Goal: Task Accomplishment & Management: Complete application form

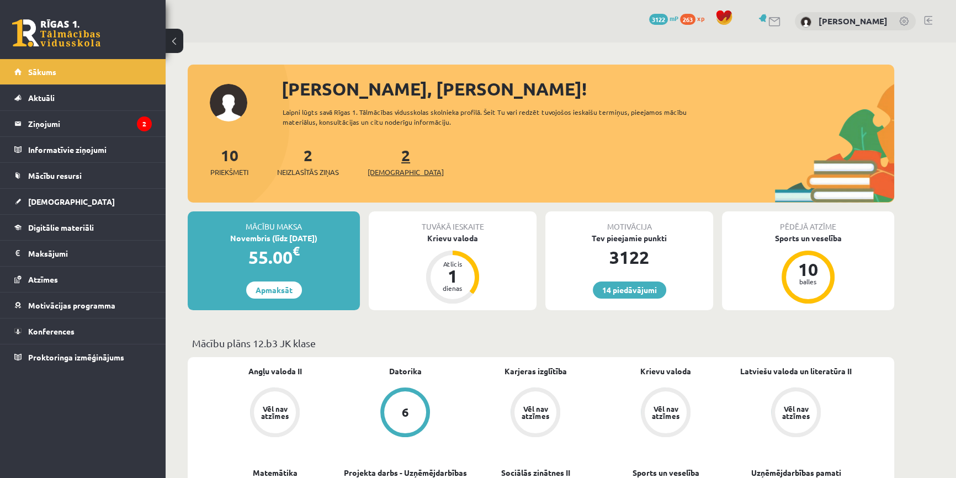
click at [386, 172] on span "[DEMOGRAPHIC_DATA]" at bounding box center [406, 172] width 76 height 11
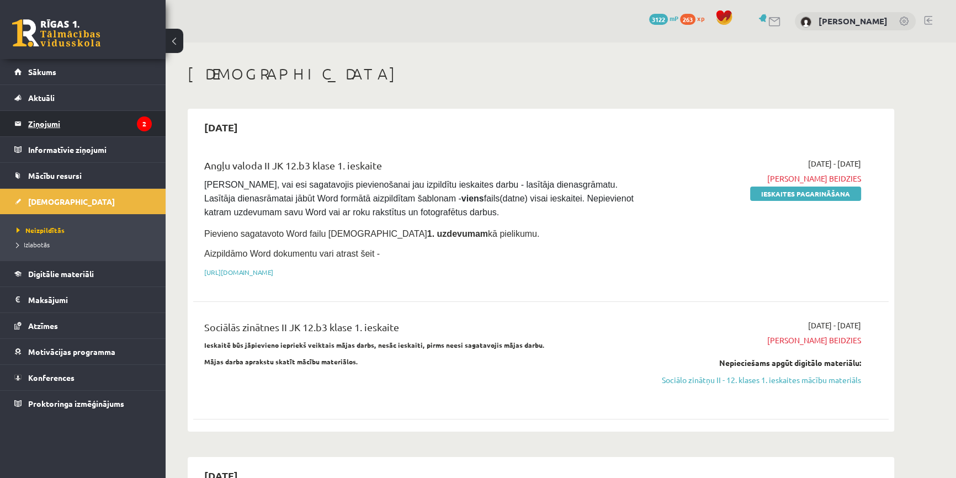
click at [118, 124] on legend "Ziņojumi 2" at bounding box center [90, 123] width 124 height 25
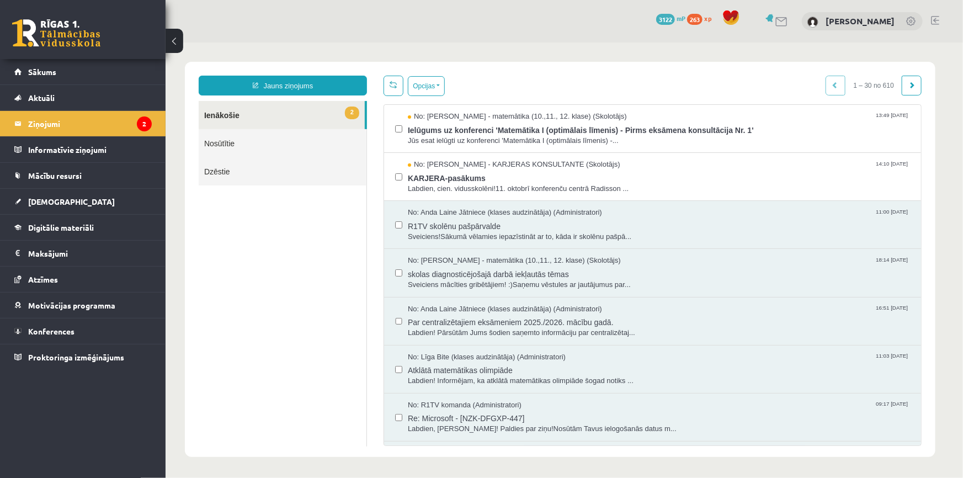
click at [51, 33] on link at bounding box center [56, 33] width 88 height 28
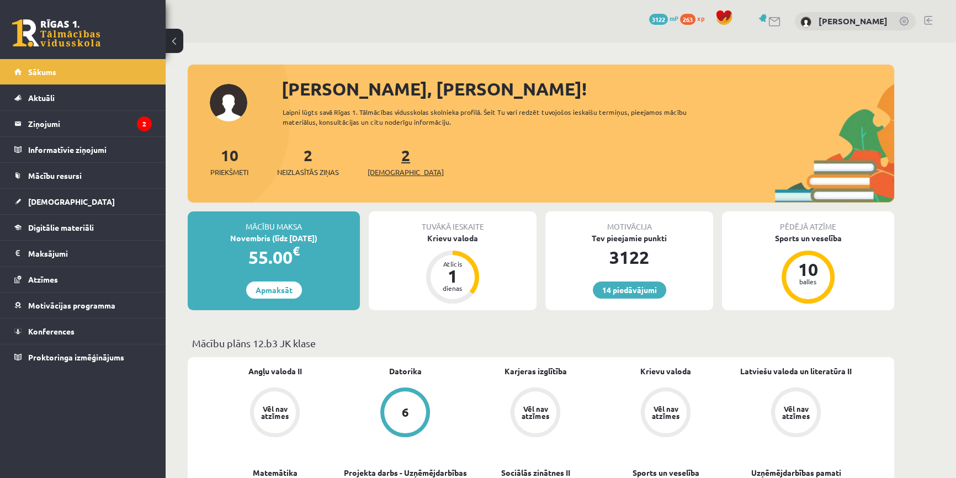
click at [380, 169] on span "[DEMOGRAPHIC_DATA]" at bounding box center [406, 172] width 76 height 11
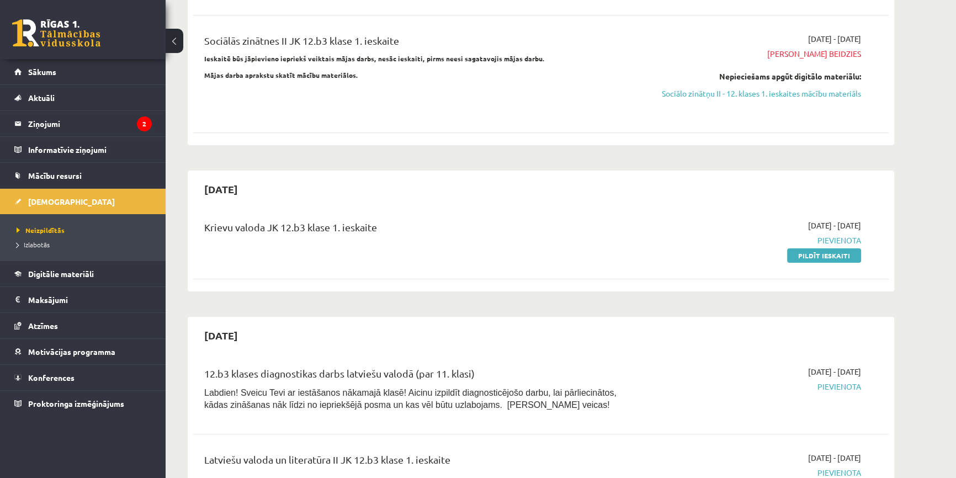
scroll to position [301, 0]
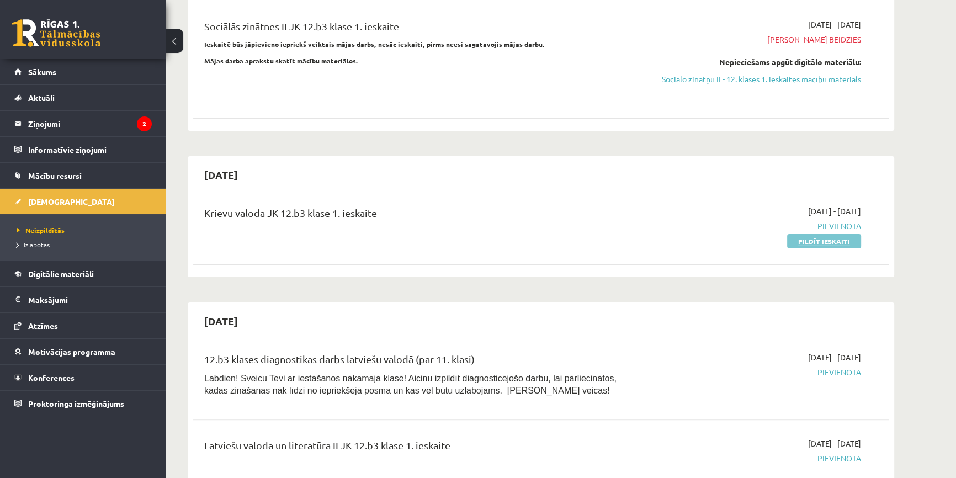
click at [831, 234] on link "Pildīt ieskaiti" at bounding box center [824, 241] width 74 height 14
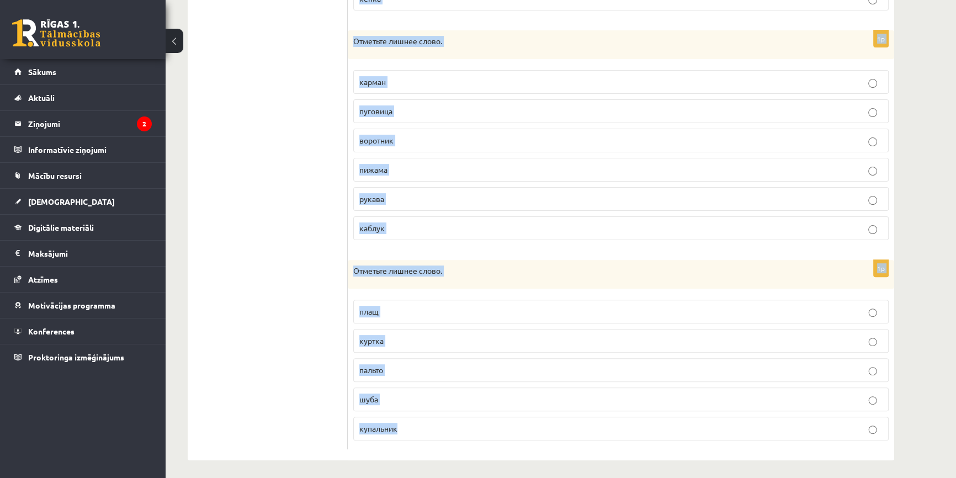
scroll to position [410, 0]
drag, startPoint x: 355, startPoint y: 210, endPoint x: 556, endPoint y: 413, distance: 286.1
click at [556, 413] on form "1p Отметьте лишнее слово. вышивка шляпа платок берет панама кепка 1p Отметьте л…" at bounding box center [621, 118] width 524 height 659
copy form "Отметьте лишнее слово. вышивка шляпа платок берет панама кепка 1p Отметьте лишн…"
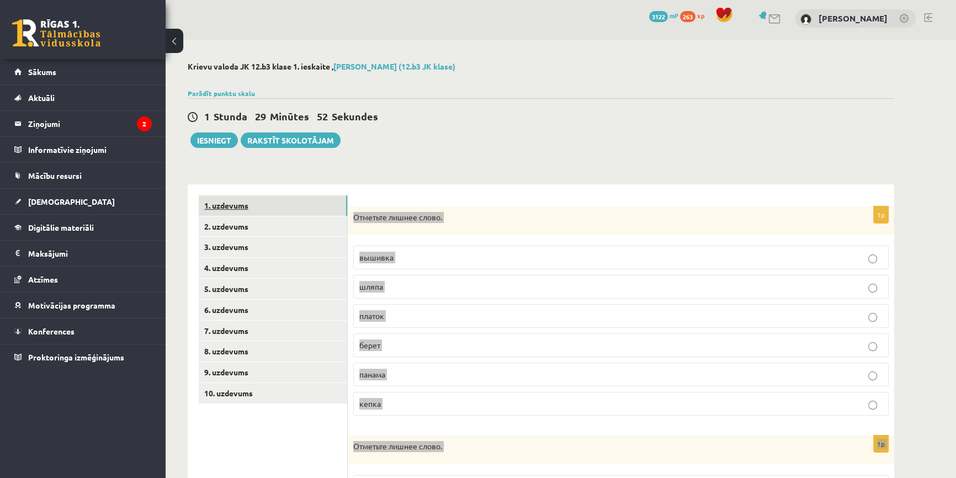
scroll to position [0, 0]
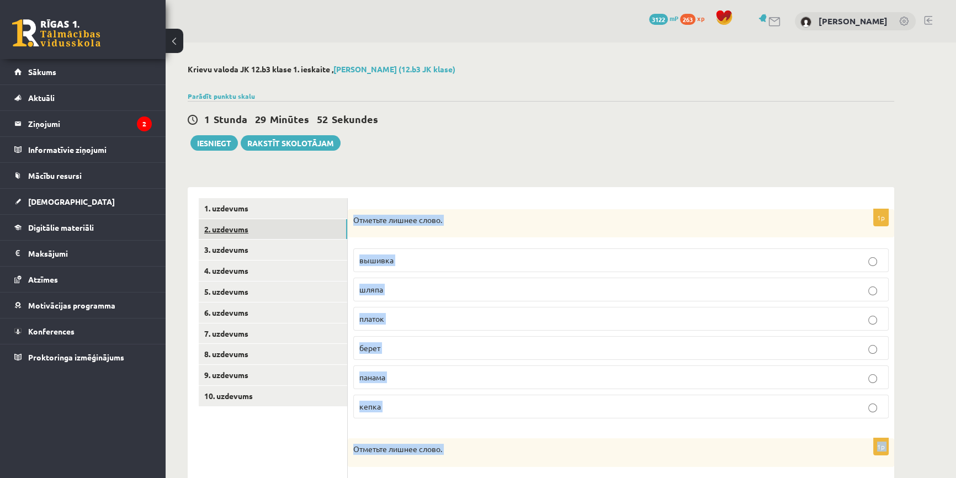
click at [265, 222] on link "2. uzdevums" at bounding box center [273, 229] width 149 height 20
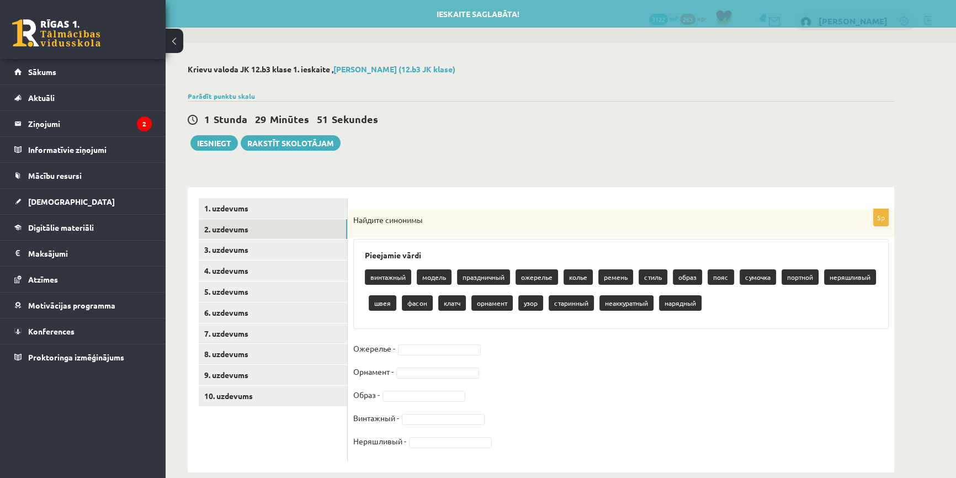
scroll to position [16, 0]
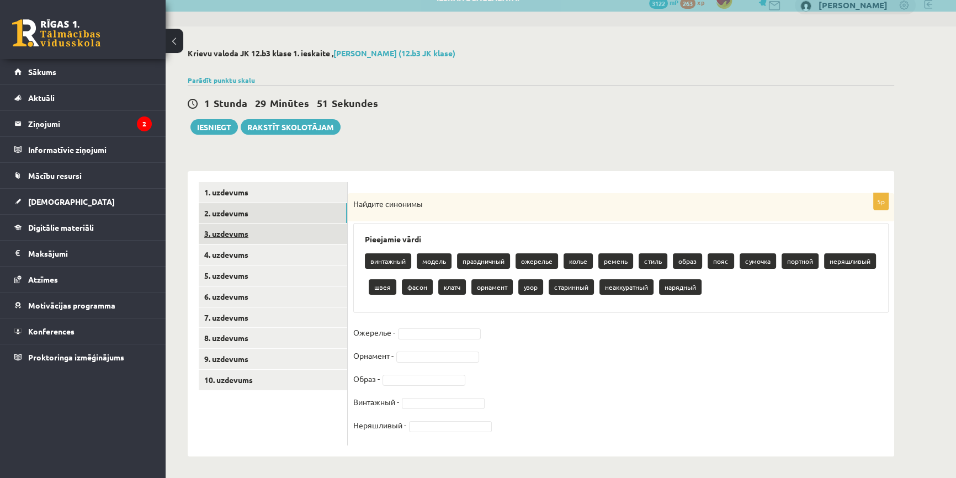
click at [268, 237] on link "3. uzdevums" at bounding box center [273, 234] width 149 height 20
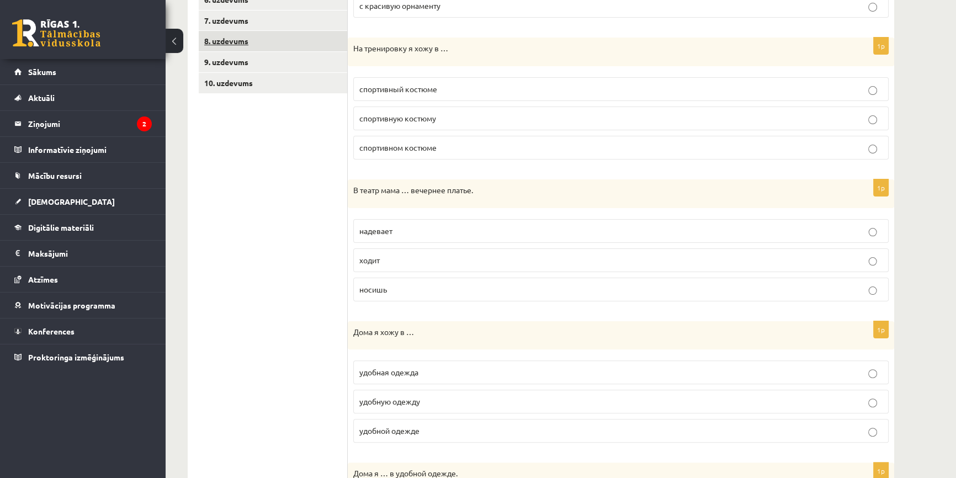
scroll to position [62, 0]
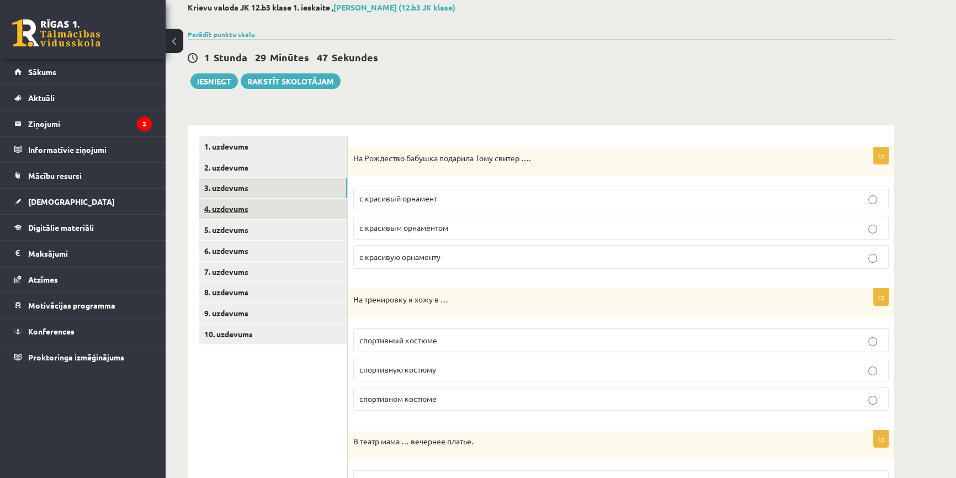
click at [280, 213] on link "4. uzdevums" at bounding box center [273, 209] width 149 height 20
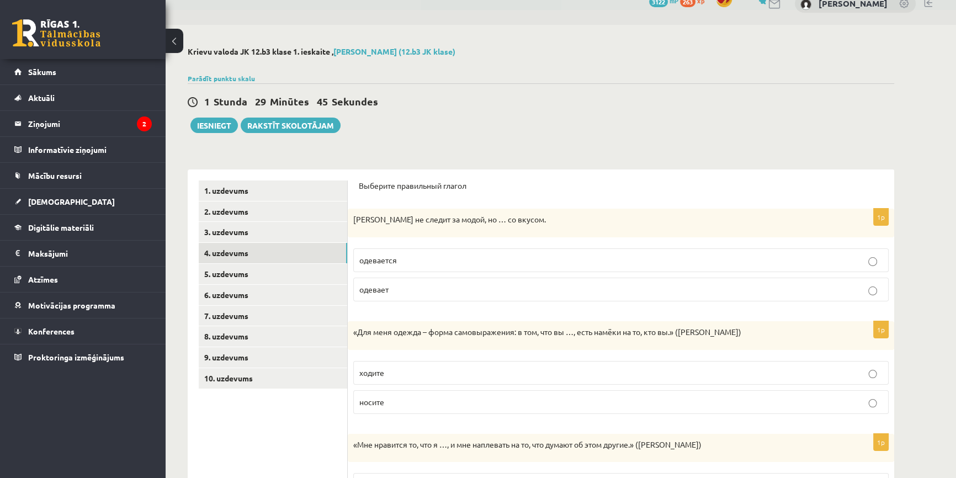
scroll to position [0, 0]
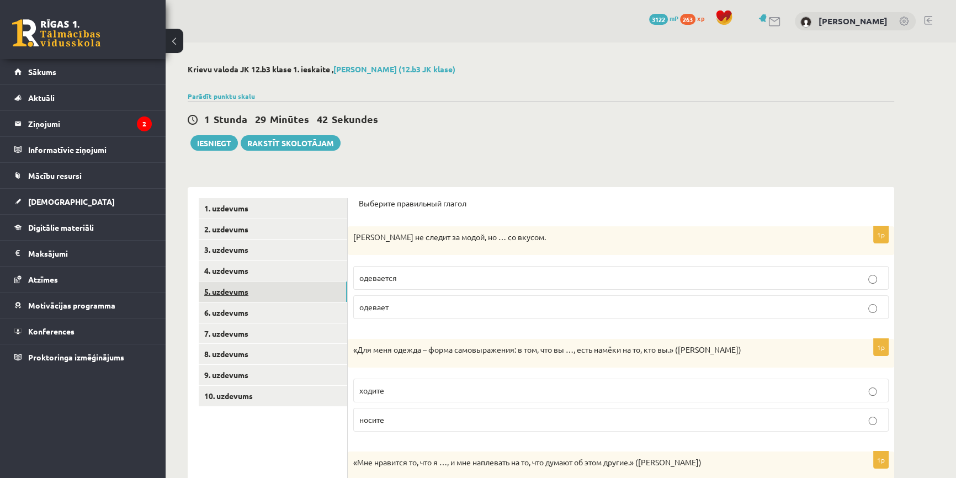
click at [299, 285] on link "5. uzdevums" at bounding box center [273, 292] width 149 height 20
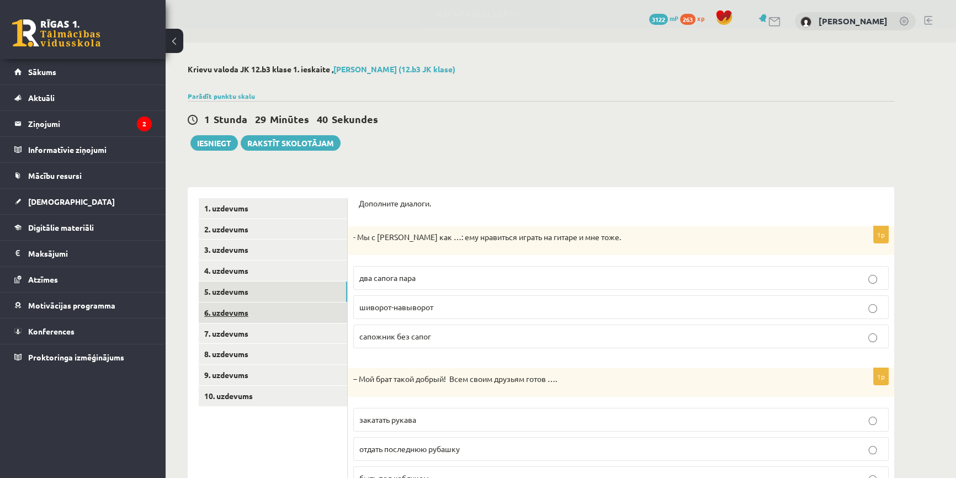
click at [257, 304] on link "6. uzdevums" at bounding box center [273, 313] width 149 height 20
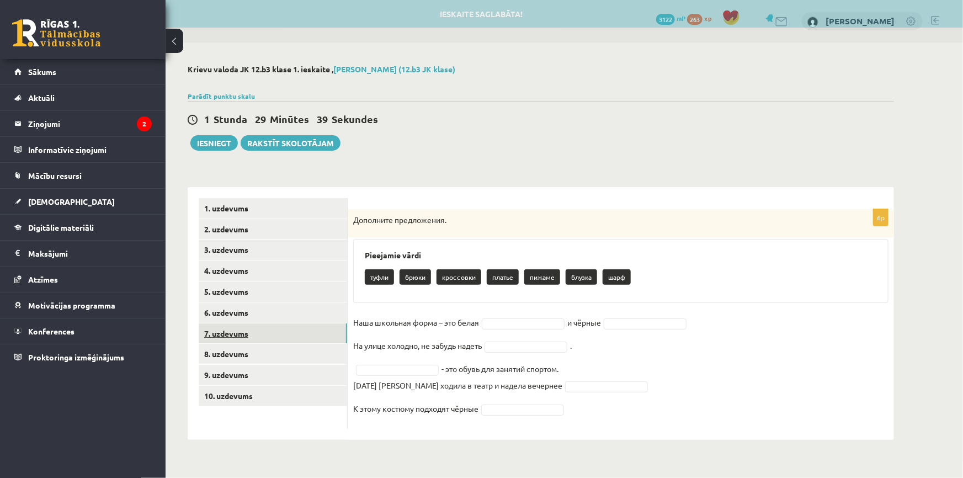
click at [281, 339] on link "7. uzdevums" at bounding box center [273, 334] width 149 height 20
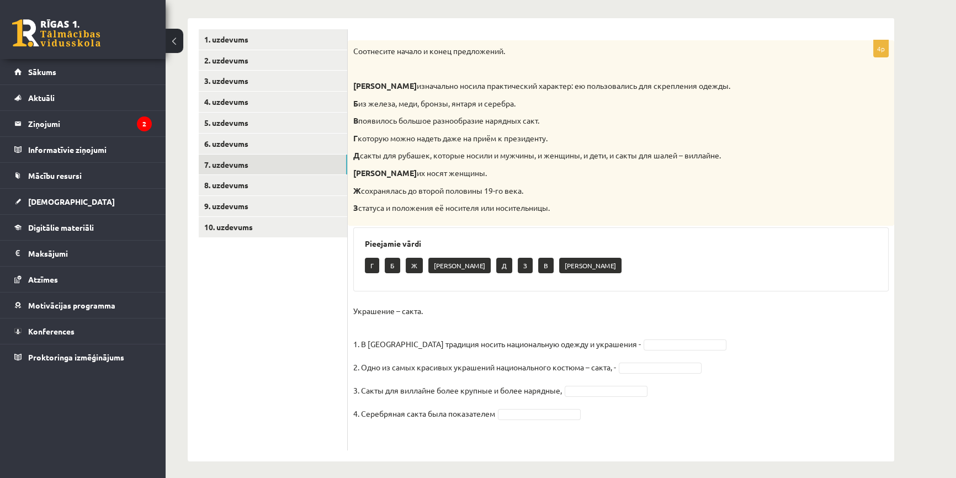
scroll to position [173, 0]
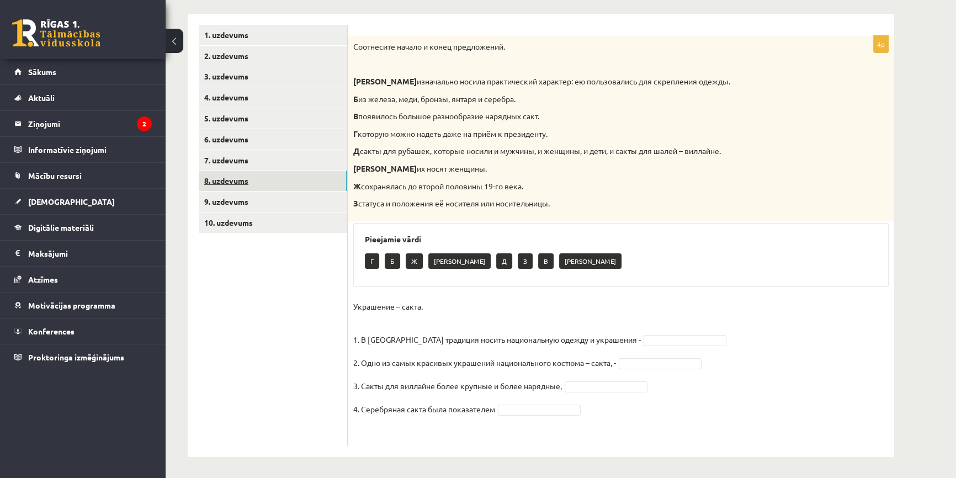
click at [276, 188] on link "8. uzdevums" at bounding box center [273, 181] width 149 height 20
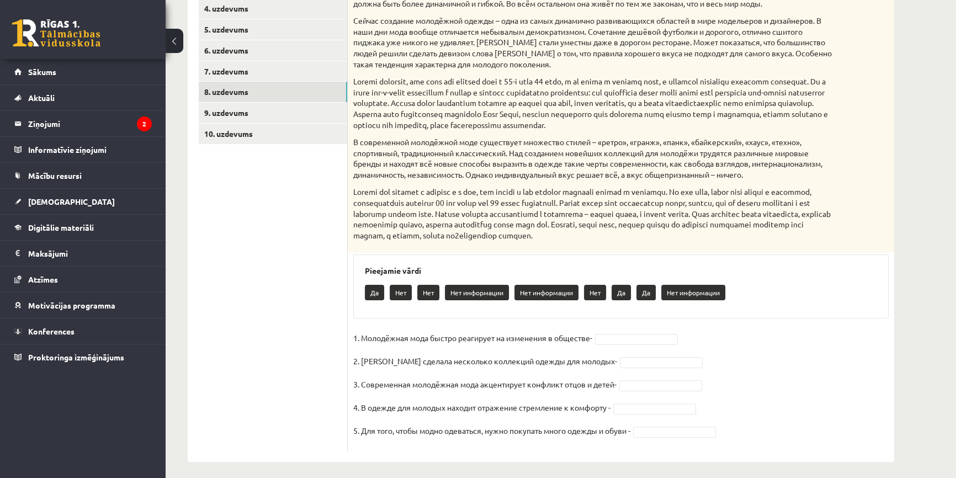
scroll to position [17, 0]
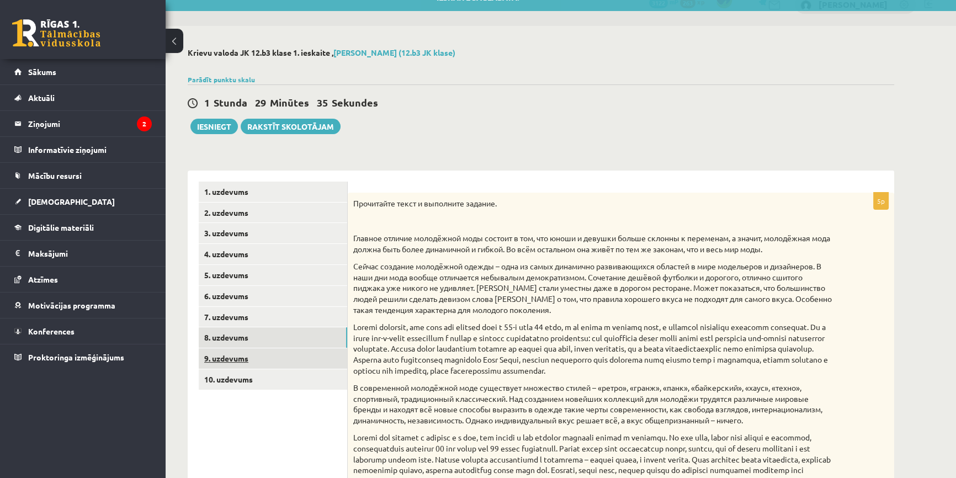
click at [254, 354] on link "9. uzdevums" at bounding box center [273, 358] width 149 height 20
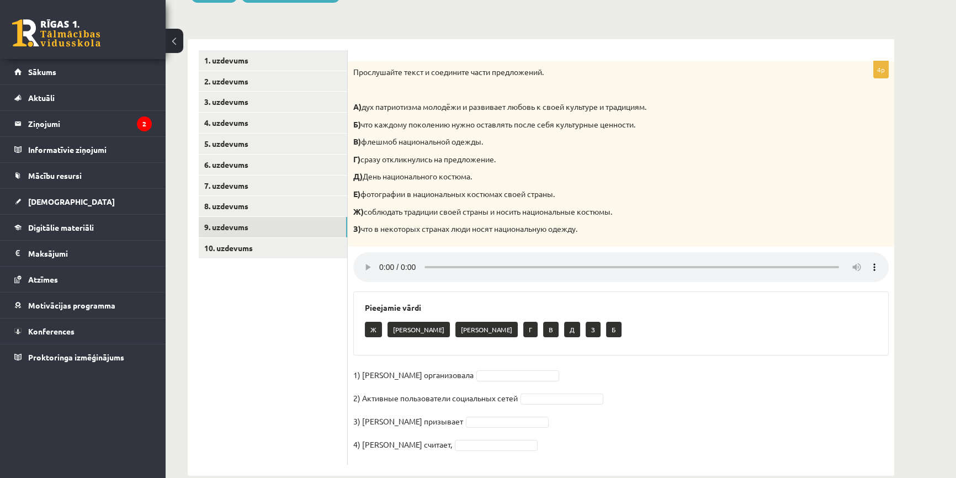
scroll to position [167, 0]
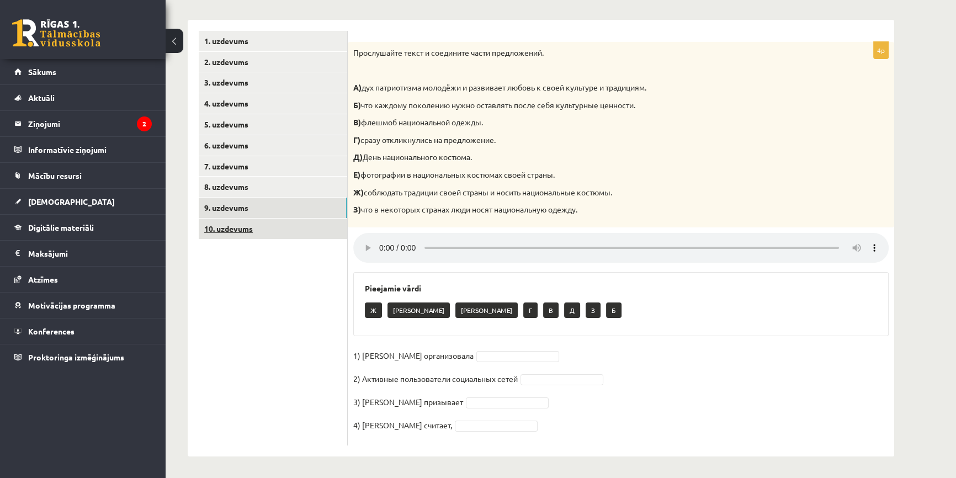
click at [293, 236] on link "10. uzdevums" at bounding box center [273, 229] width 149 height 20
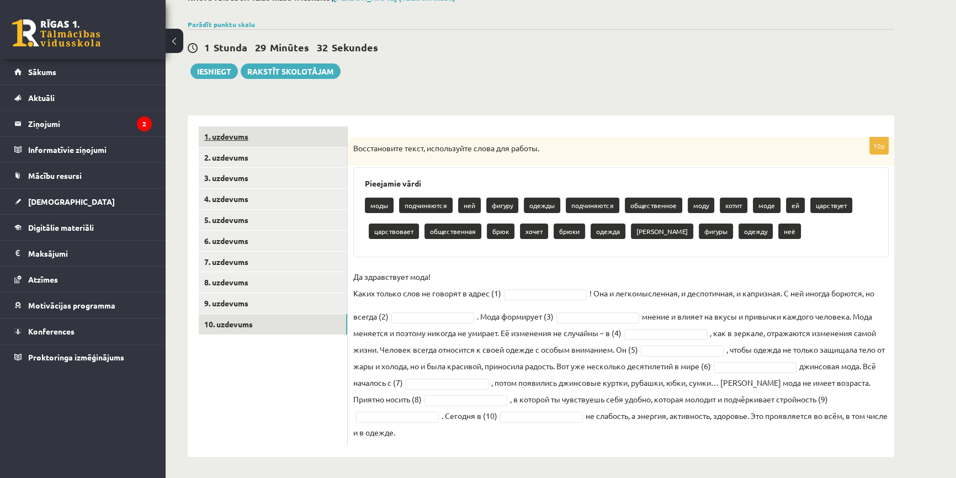
click at [273, 133] on link "1. uzdevums" at bounding box center [273, 136] width 149 height 20
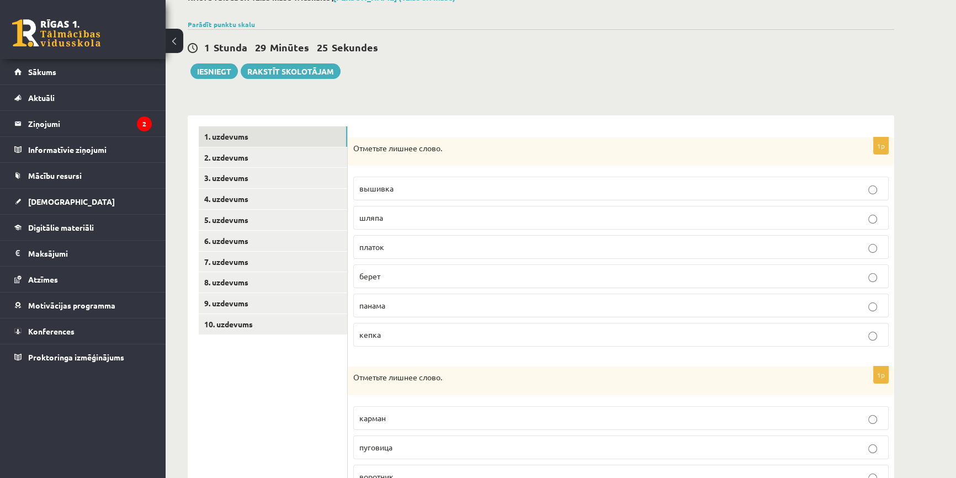
click at [478, 179] on label "вышивка" at bounding box center [620, 189] width 535 height 24
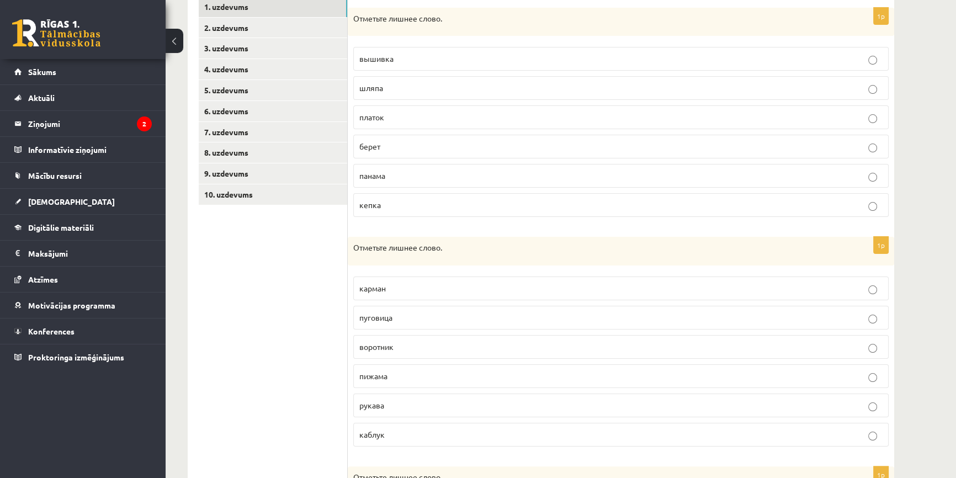
scroll to position [323, 0]
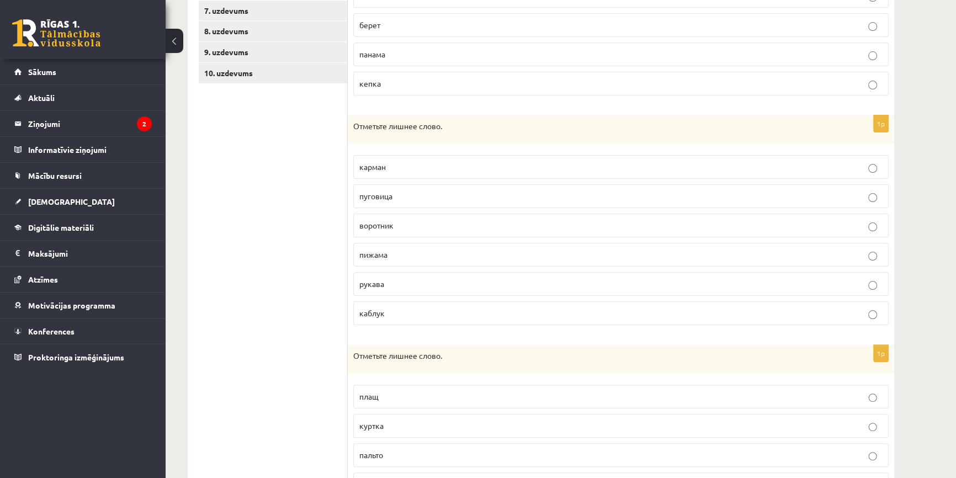
click at [400, 256] on p "пижама" at bounding box center [620, 255] width 523 height 12
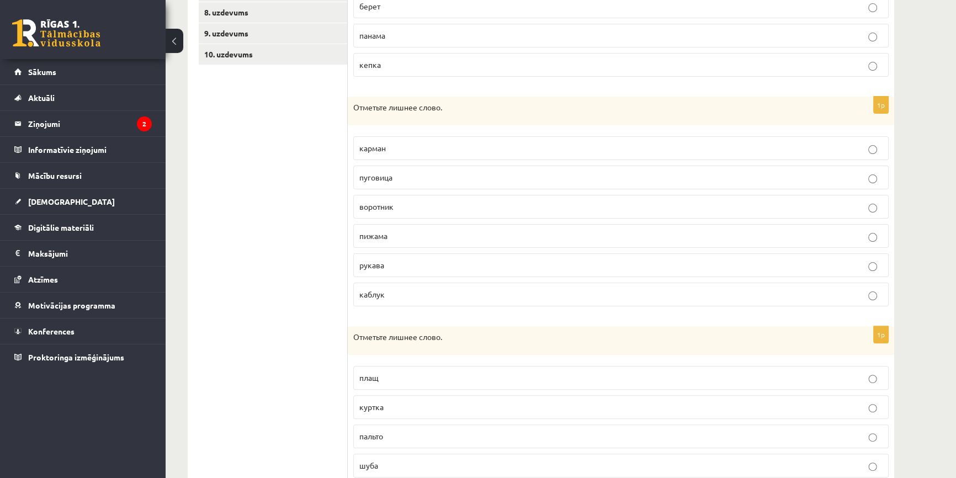
scroll to position [410, 0]
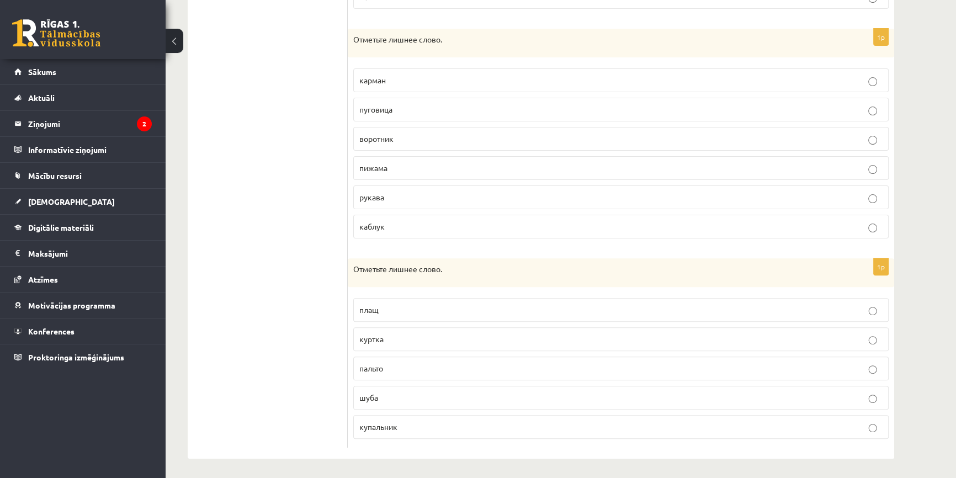
click at [390, 342] on p "куртка" at bounding box center [620, 339] width 523 height 12
click at [400, 431] on label "купальник" at bounding box center [620, 427] width 535 height 24
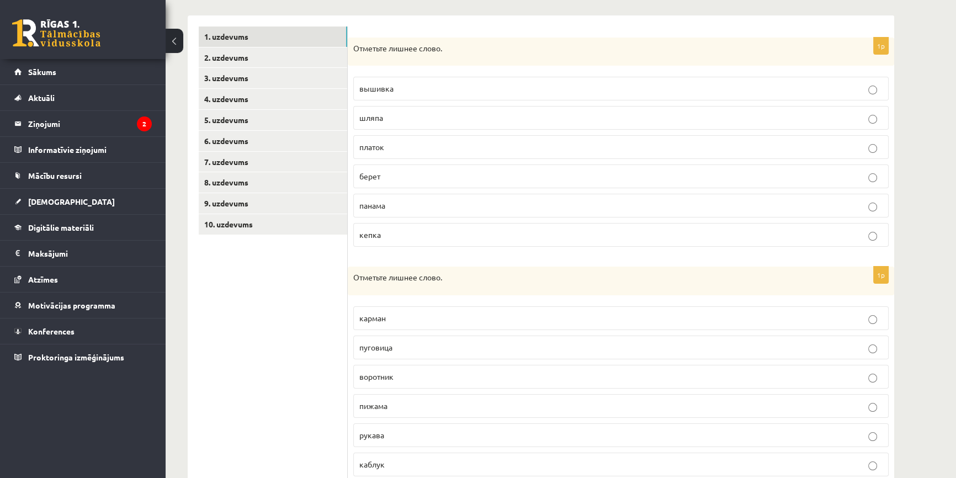
scroll to position [109, 0]
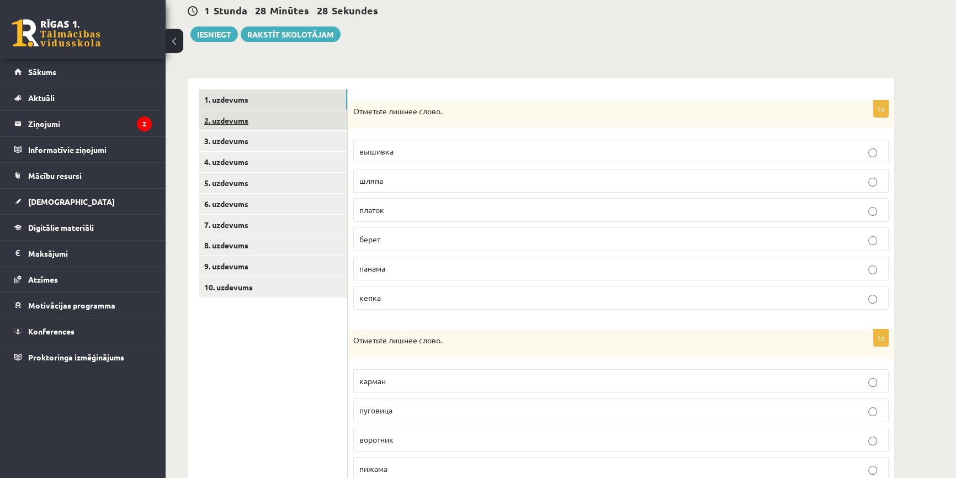
click at [246, 130] on link "2. uzdevums" at bounding box center [273, 120] width 149 height 20
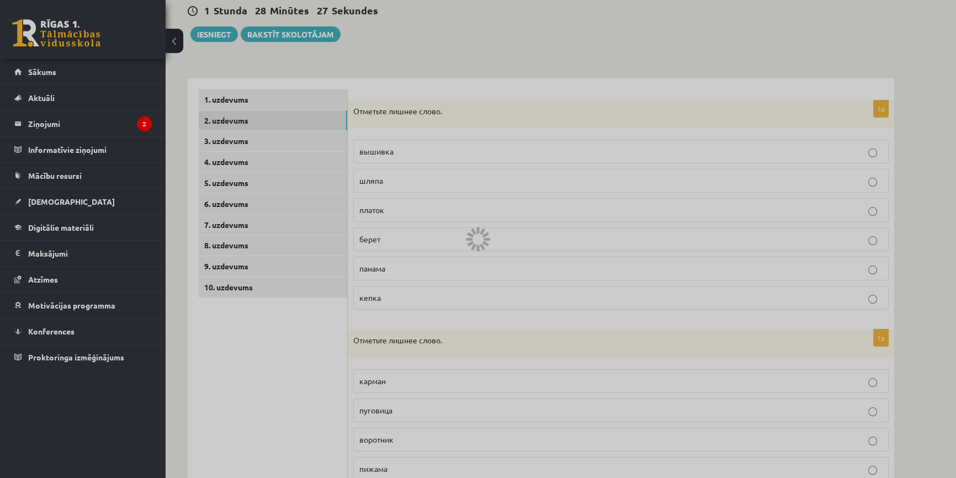
scroll to position [16, 0]
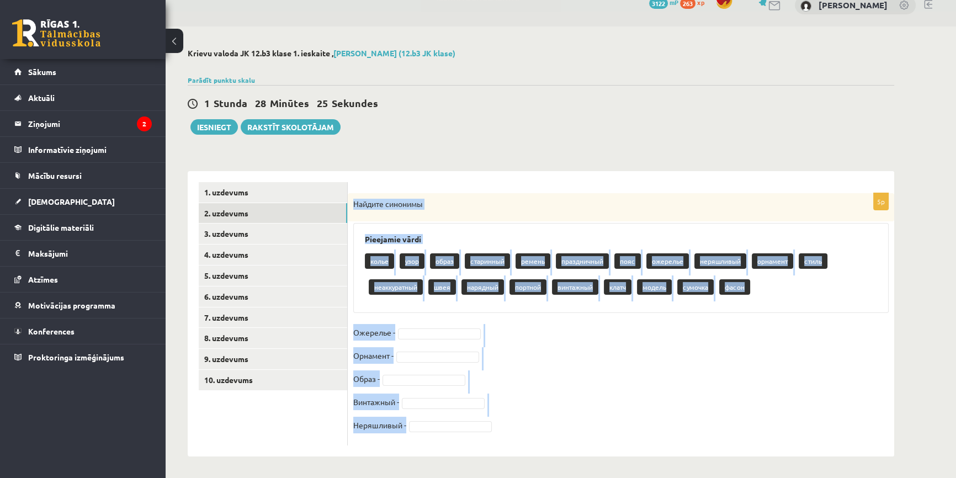
drag, startPoint x: 352, startPoint y: 203, endPoint x: 539, endPoint y: 435, distance: 298.1
click at [539, 435] on div "5p Найдите синонимы Pieejamie vārdi колье узор образ старинный ремень праздничн…" at bounding box center [621, 319] width 547 height 252
copy div "Найдите синонимы Pieejamie vārdi колье узор образ старинный ремень праздничный …"
click at [755, 188] on form "5p Найдите синонимы Pieejamie vārdi колье узор образ старинный ремень праздничн…" at bounding box center [621, 313] width 524 height 263
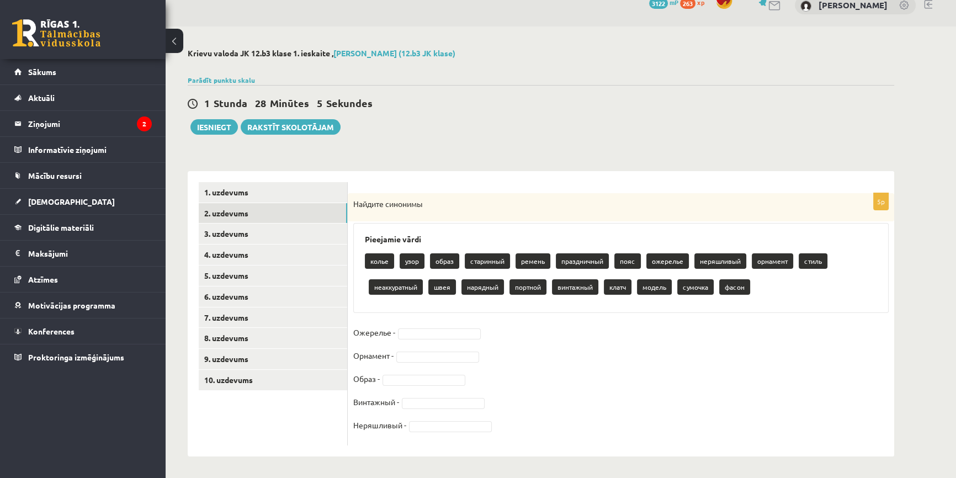
click at [435, 325] on fieldset "Ожерелье - Орнамент - Образ - Винтажный - Неряшливый -" at bounding box center [620, 382] width 535 height 116
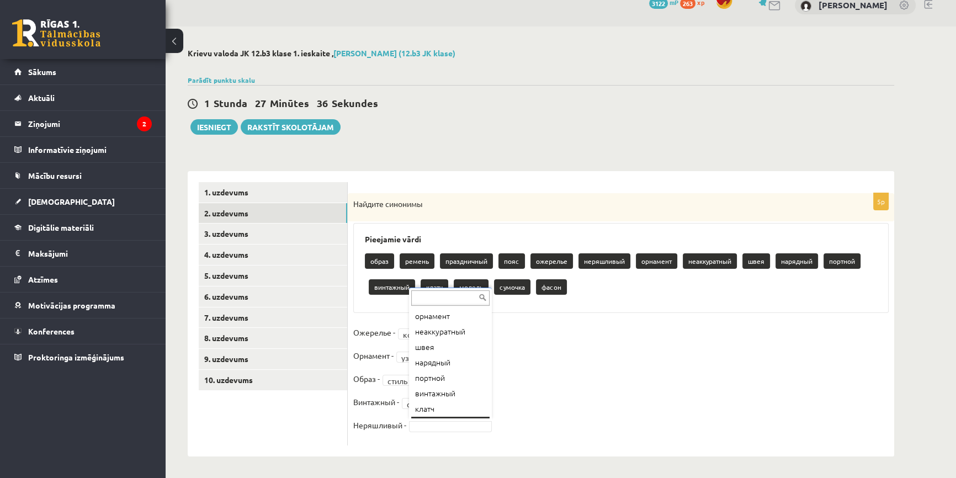
scroll to position [102, 0]
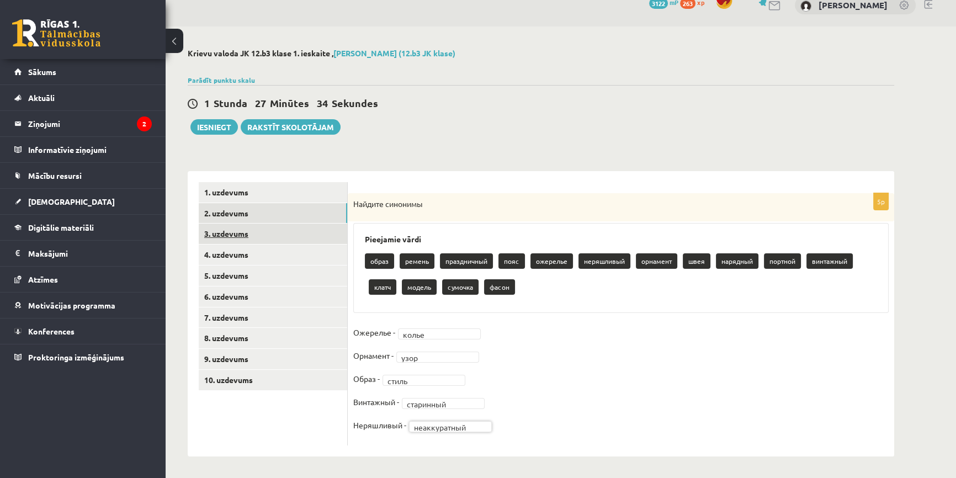
click at [283, 231] on link "3. uzdevums" at bounding box center [273, 234] width 149 height 20
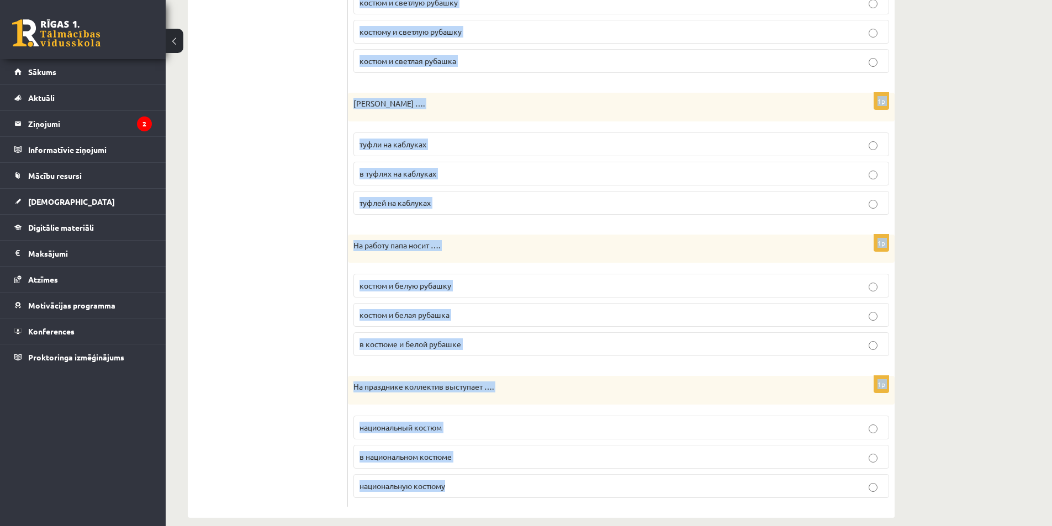
scroll to position [1122, 0]
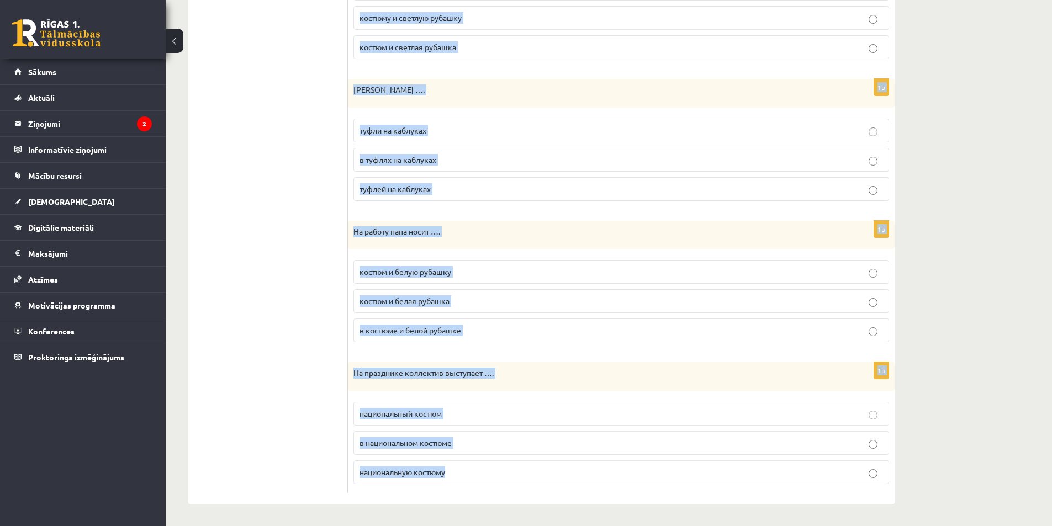
drag, startPoint x: 353, startPoint y: 200, endPoint x: 579, endPoint y: 466, distance: 349.8
copy form "На Рождество бабушка подарила Тому свитер …. с красивый орнамент с красивым орн…"
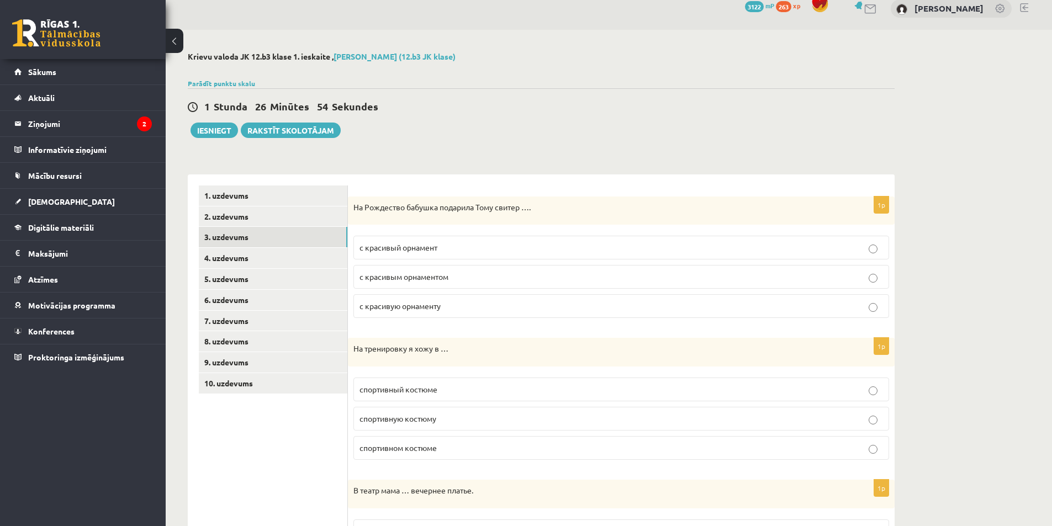
scroll to position [0, 0]
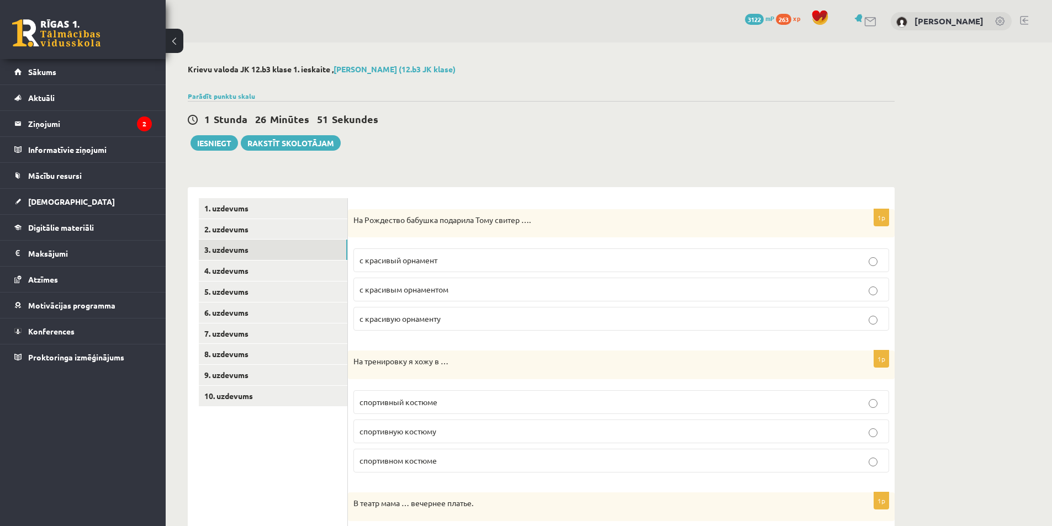
click at [441, 275] on fieldset "с красивый орнамент с красивым орнаментом с красивую орнаменту" at bounding box center [620, 288] width 535 height 91
click at [442, 267] on label "с красивый орнамент" at bounding box center [620, 260] width 535 height 24
click at [826, 102] on div "1 Stunda 26 Minūtes 47 Sekundes Ieskaite saglabāta! Iesniegt Rakstīt skolotājam" at bounding box center [541, 126] width 707 height 50
click at [861, 102] on div "1 Stunda 26 Minūtes 46 Sekundes Ieskaite saglabāta! Iesniegt Rakstīt skolotājam" at bounding box center [541, 126] width 707 height 50
click at [753, 75] on div "Krievu valoda JK 12.b3 klase 1. ieskaite , Roberts Šmelds (12.b3 JK klase)" at bounding box center [541, 71] width 707 height 13
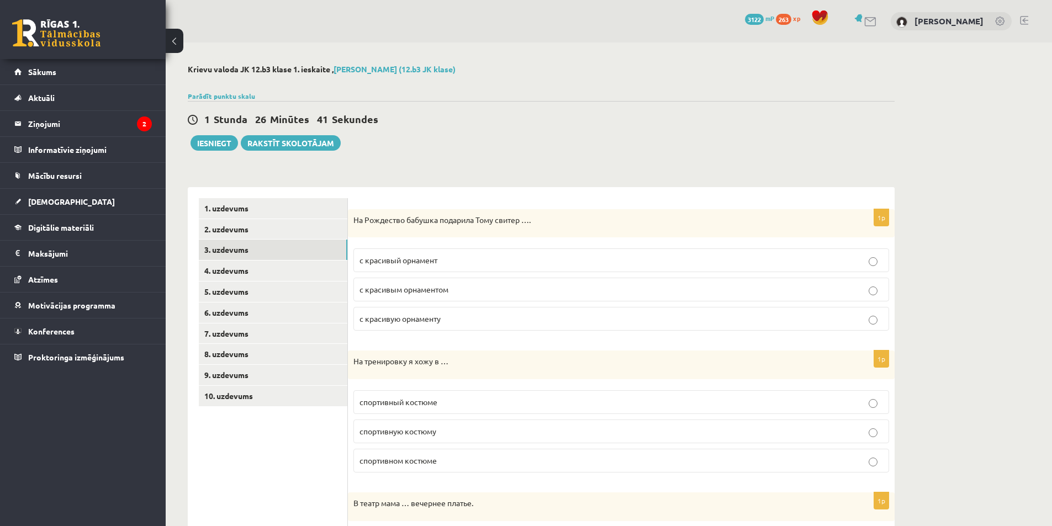
click at [581, 285] on p "с красивым орнаментом" at bounding box center [620, 290] width 523 height 12
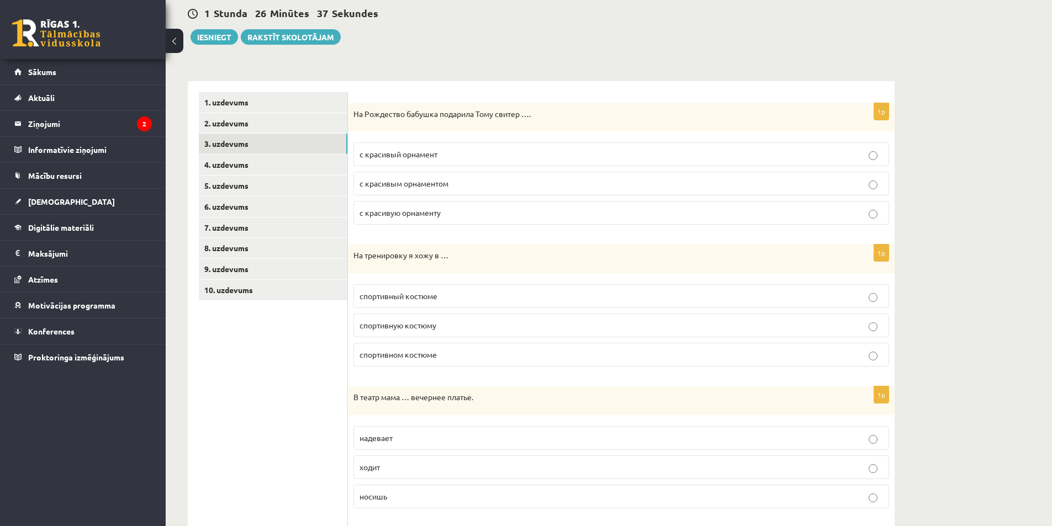
scroll to position [110, 0]
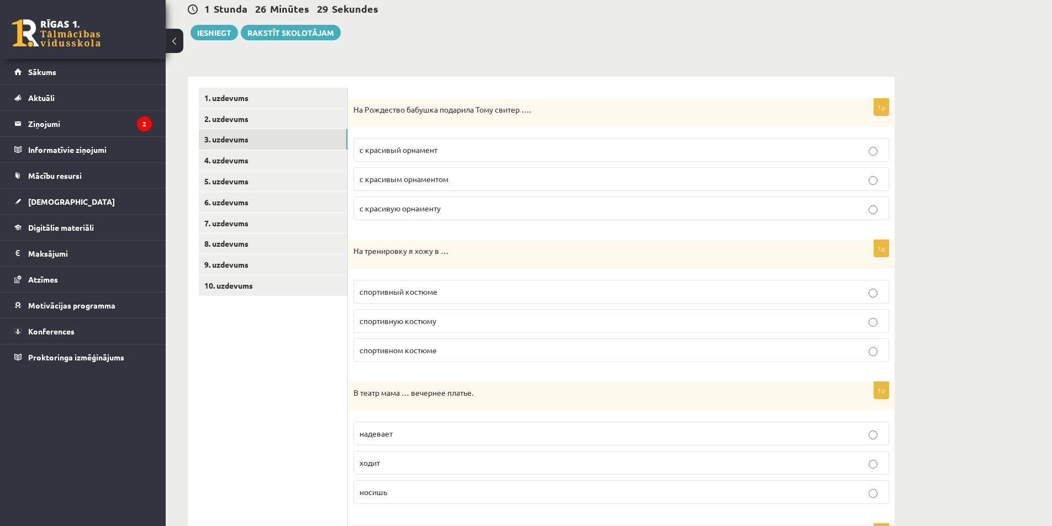
click at [542, 355] on p "спортивном костюме" at bounding box center [620, 350] width 523 height 12
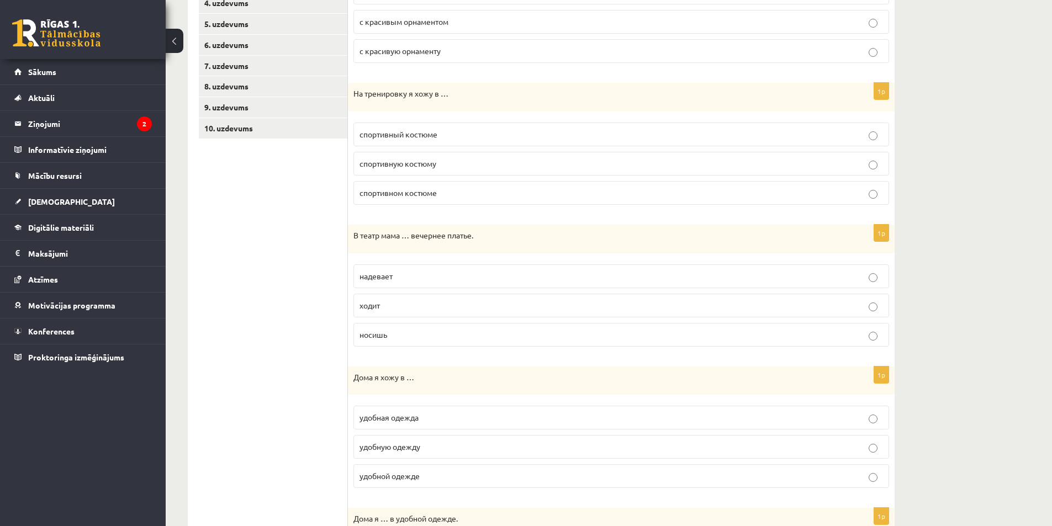
scroll to position [276, 0]
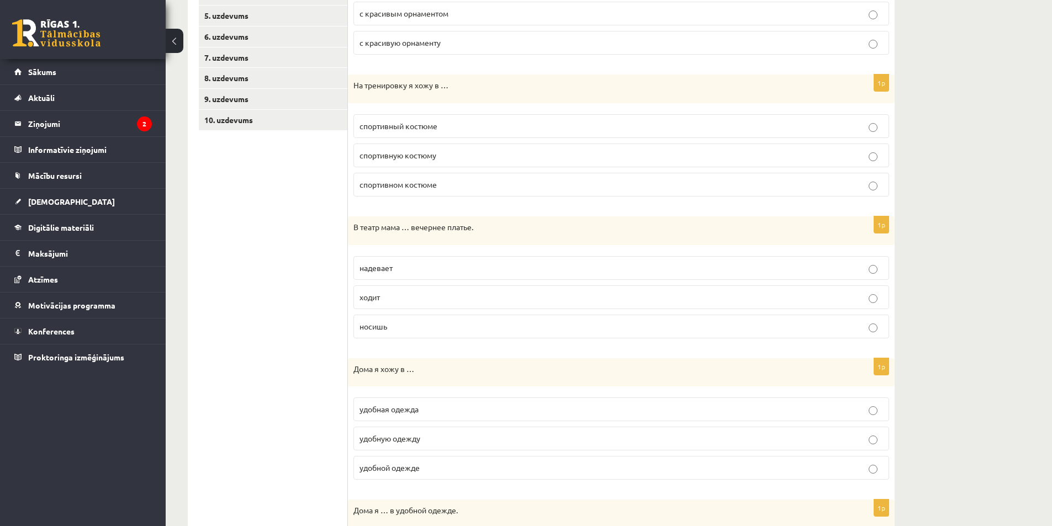
click at [501, 251] on fieldset "надевает ходит носишь" at bounding box center [620, 296] width 535 height 91
click at [502, 262] on label "надевает" at bounding box center [620, 268] width 535 height 24
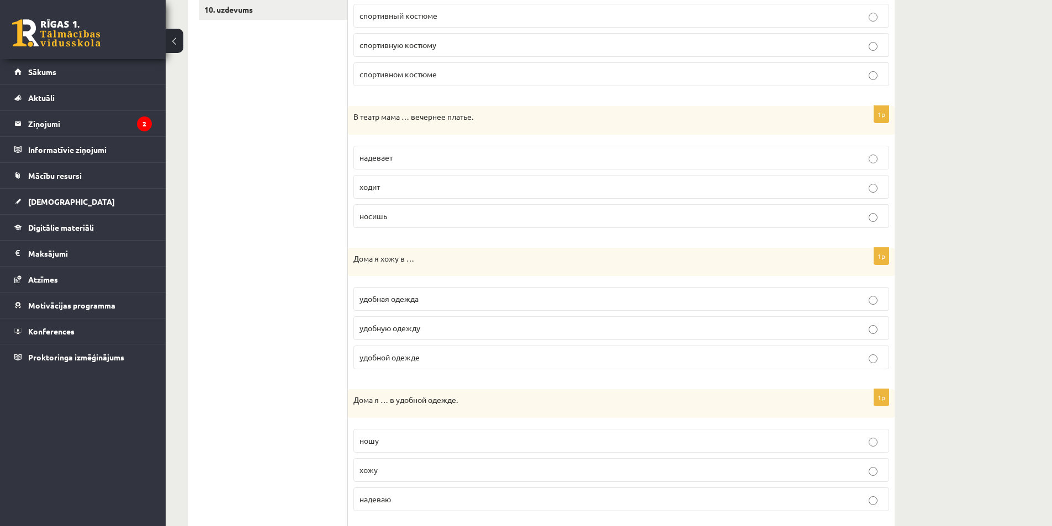
click at [447, 369] on label "удобной одежде" at bounding box center [620, 358] width 535 height 24
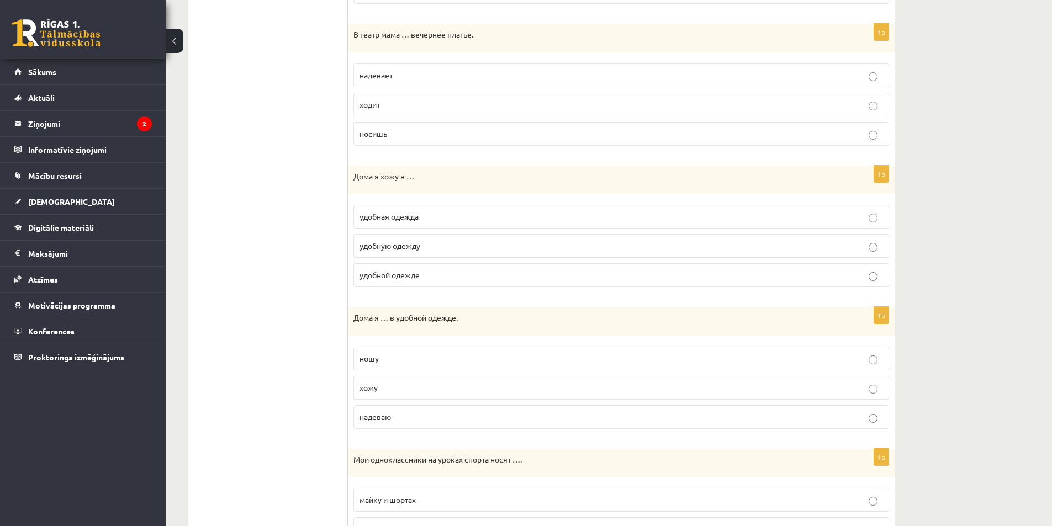
scroll to position [497, 0]
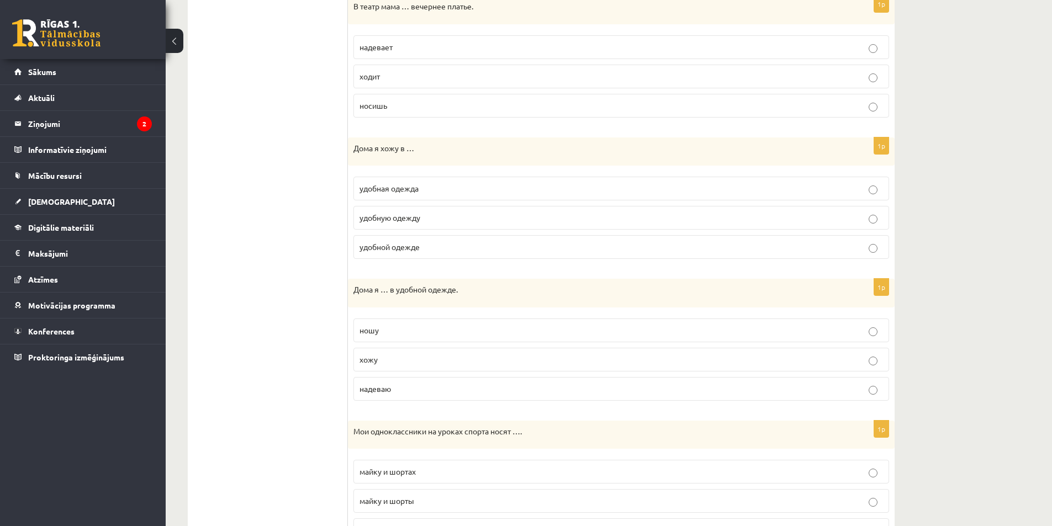
drag, startPoint x: 387, startPoint y: 354, endPoint x: 396, endPoint y: 352, distance: 9.6
click at [387, 354] on p "хожу" at bounding box center [620, 360] width 523 height 12
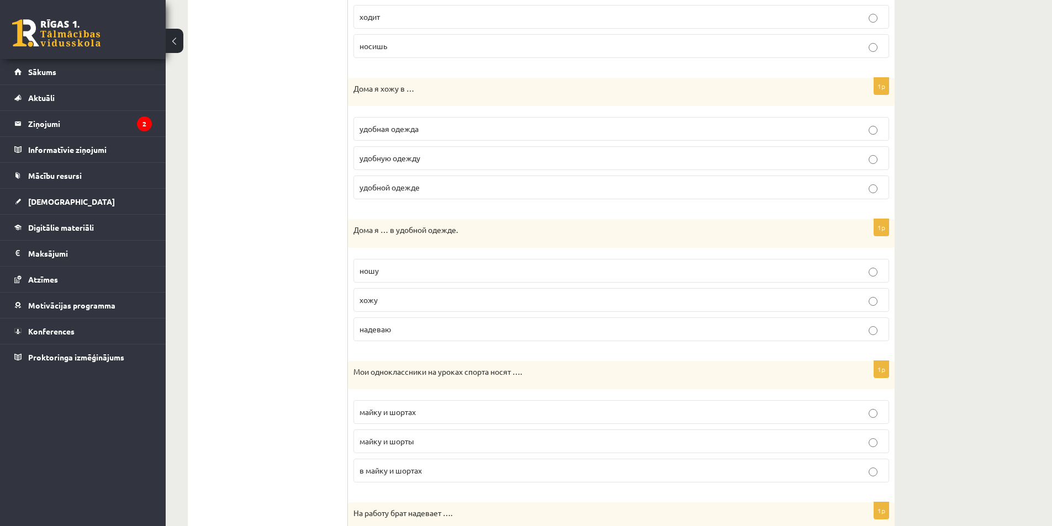
scroll to position [607, 0]
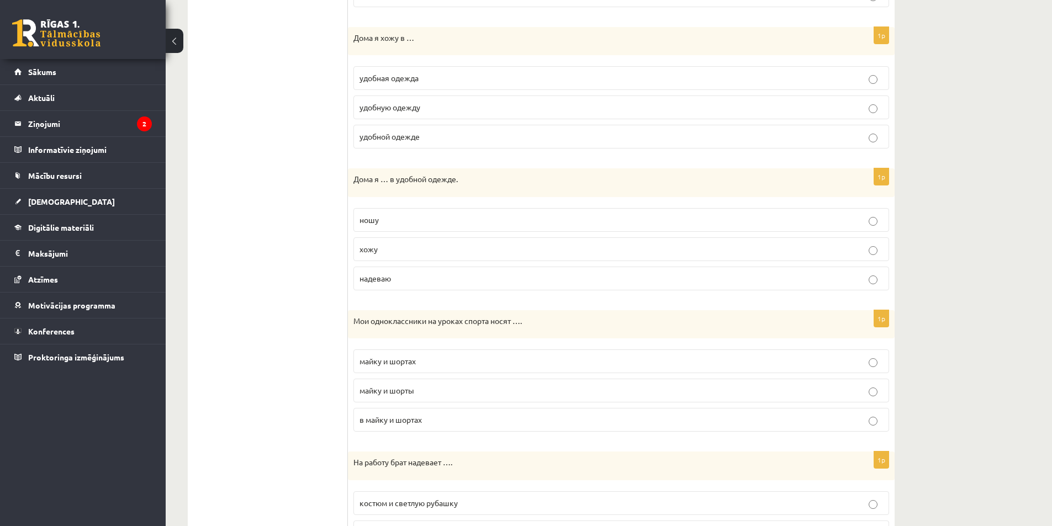
click at [447, 383] on label "майку и шорты" at bounding box center [620, 391] width 535 height 24
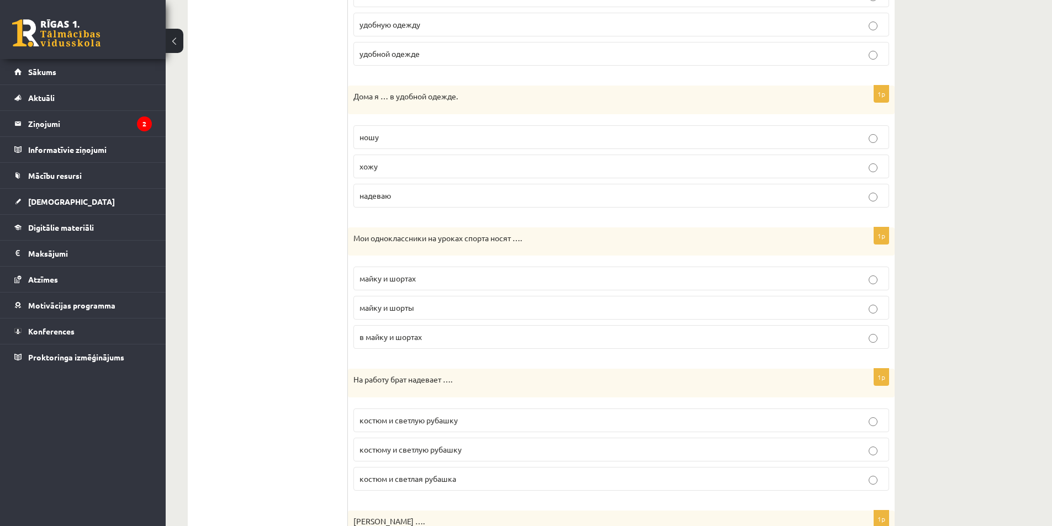
scroll to position [718, 0]
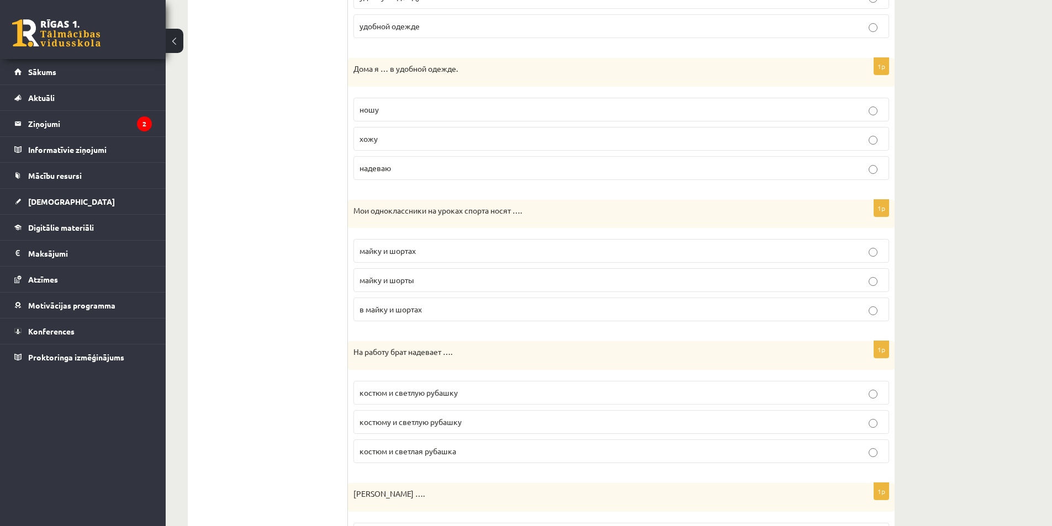
click at [494, 388] on p "костюм и светлую рубашку" at bounding box center [620, 393] width 523 height 12
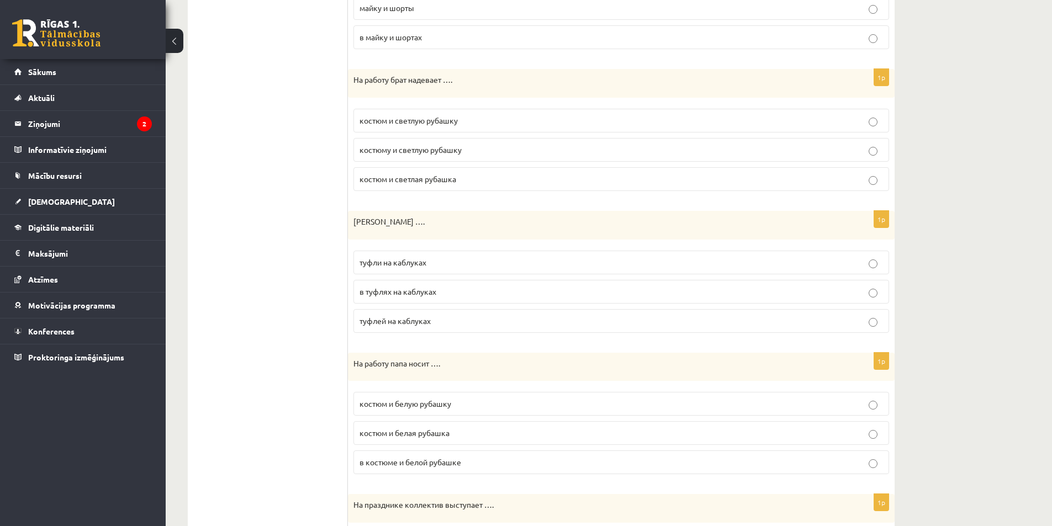
scroll to position [994, 0]
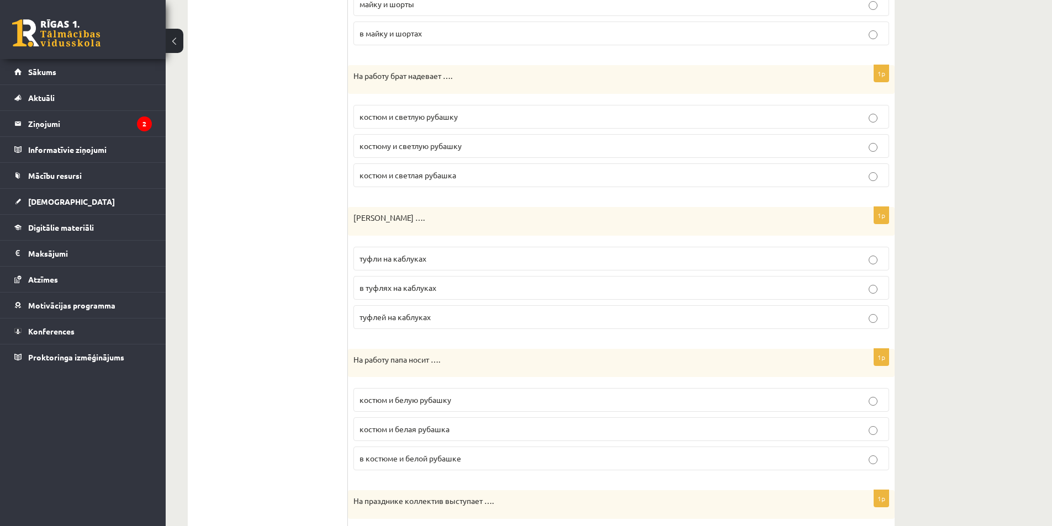
click at [547, 256] on p "туфли на каблуках" at bounding box center [620, 259] width 523 height 12
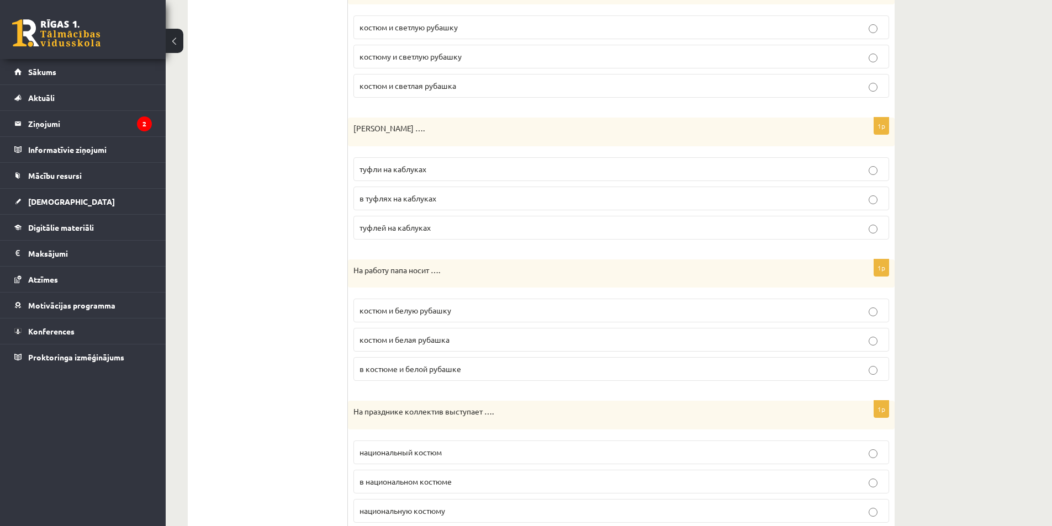
scroll to position [1104, 0]
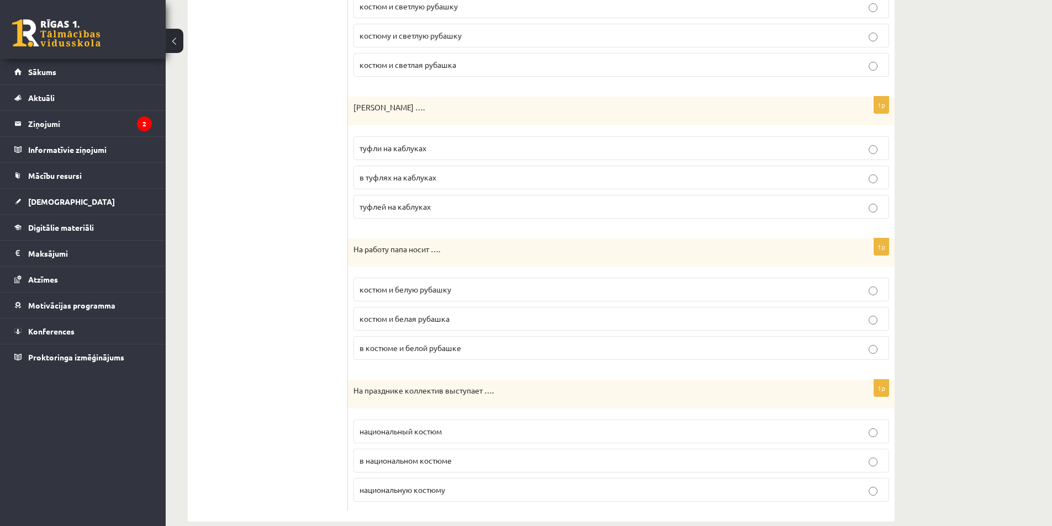
click at [526, 284] on label "костюм и белую рубашку" at bounding box center [620, 290] width 535 height 24
click at [434, 454] on label "в национальном костюме" at bounding box center [620, 461] width 535 height 24
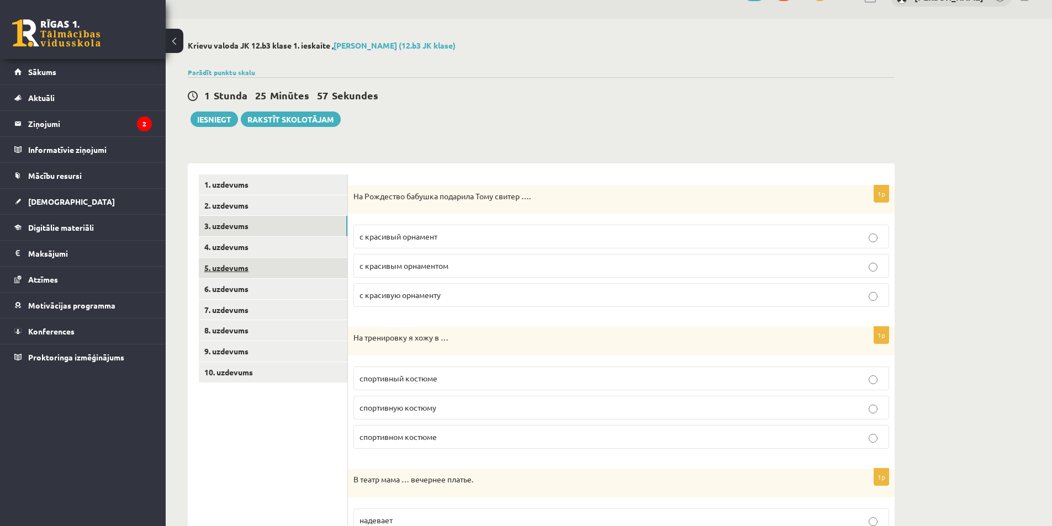
scroll to position [18, 0]
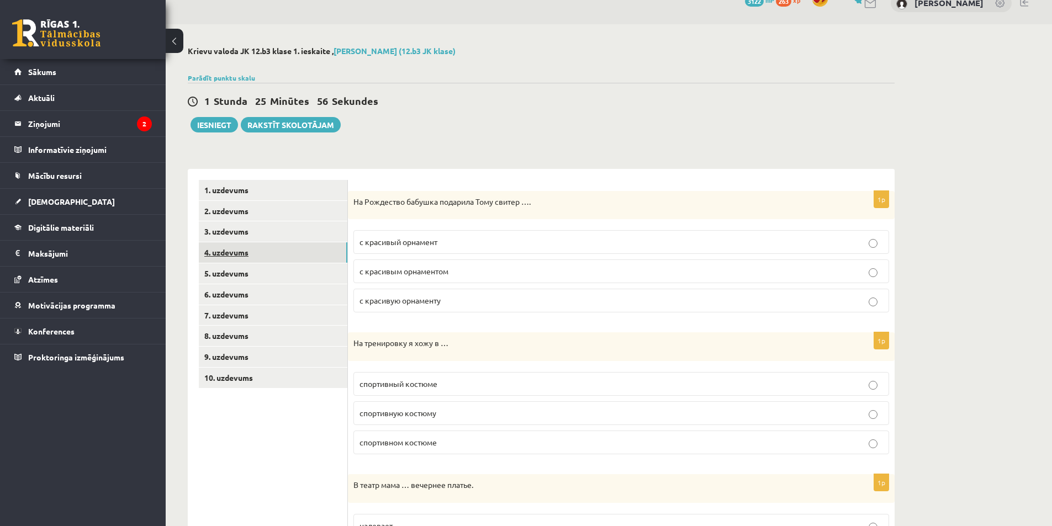
click at [286, 254] on link "4. uzdevums" at bounding box center [273, 252] width 149 height 20
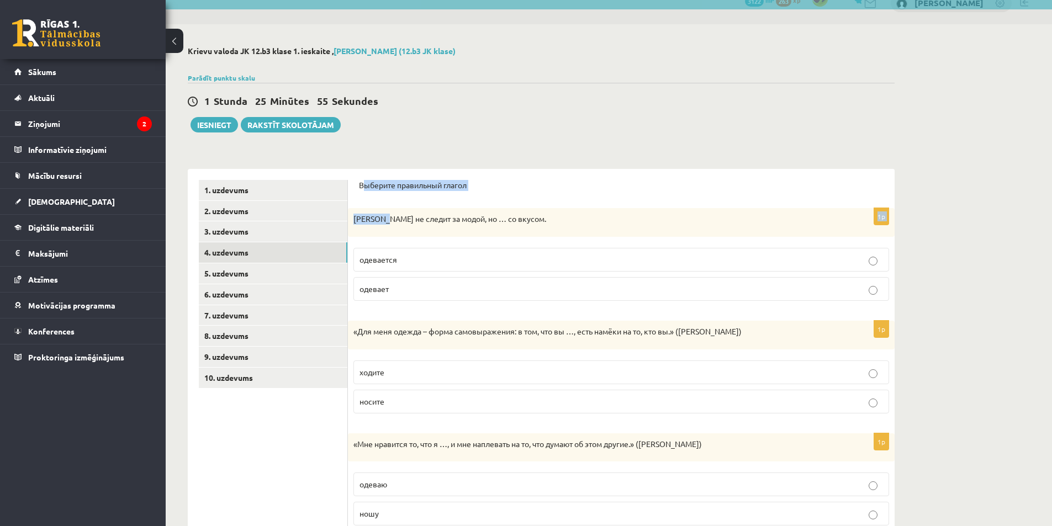
click at [384, 198] on form "Выберите правильный глагол 1p Ивар не следит за модой, но … со вкусом. одеваетс…" at bounding box center [621, 470] width 524 height 580
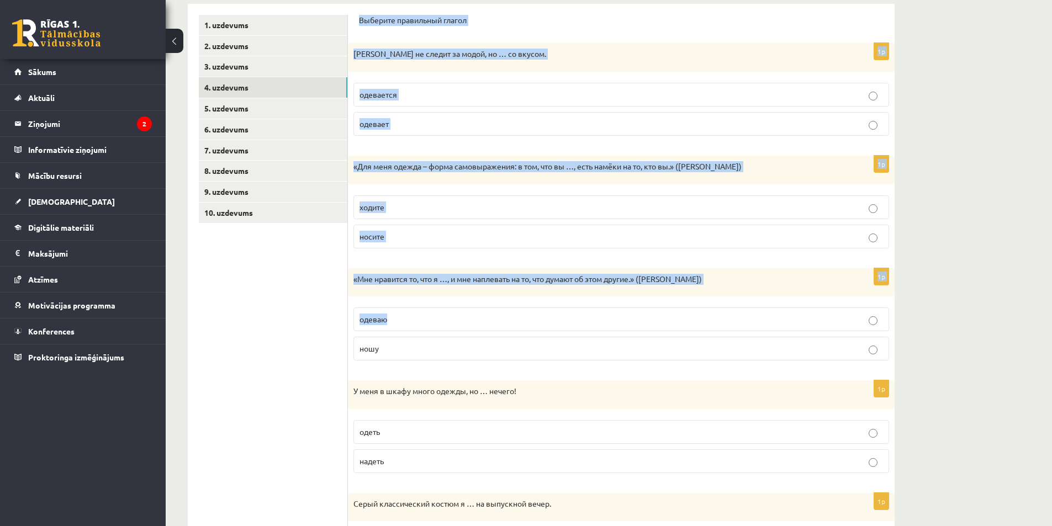
scroll to position [285, 0]
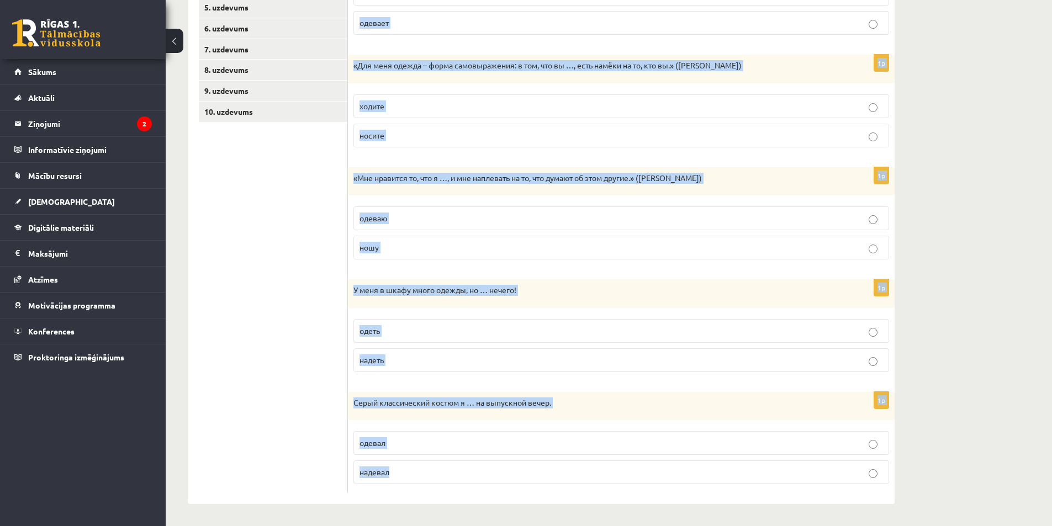
drag, startPoint x: 360, startPoint y: 182, endPoint x: 577, endPoint y: 468, distance: 359.3
click at [577, 468] on form "Выберите правильный глагол 1p Ивар не следит за модой, но … со вкусом. одеваетс…" at bounding box center [621, 204] width 524 height 580
copy form "Выберите правильный глагол 1p Ивар не следит за модой, но … со вкусом. одеваетс…"
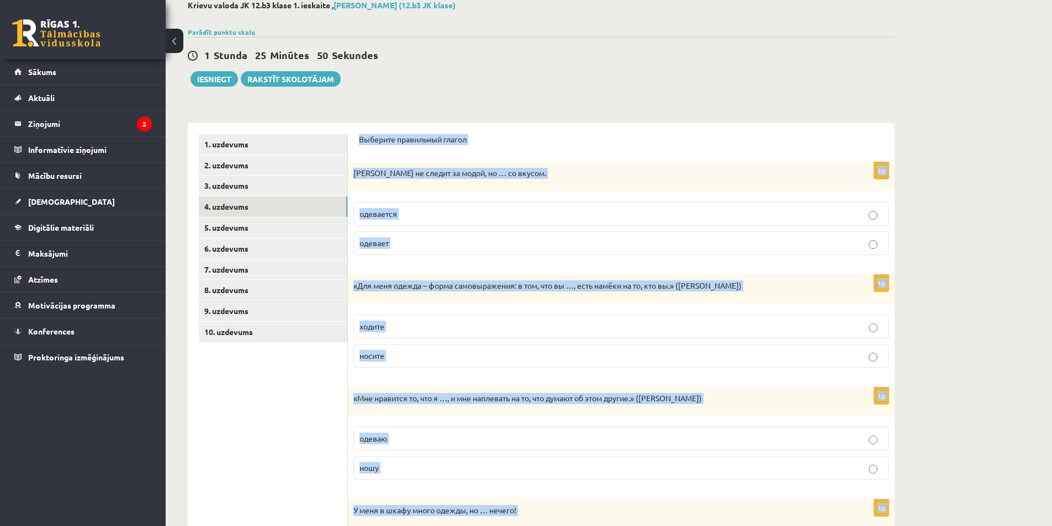
click at [858, 118] on div "**********" at bounding box center [541, 418] width 707 height 613
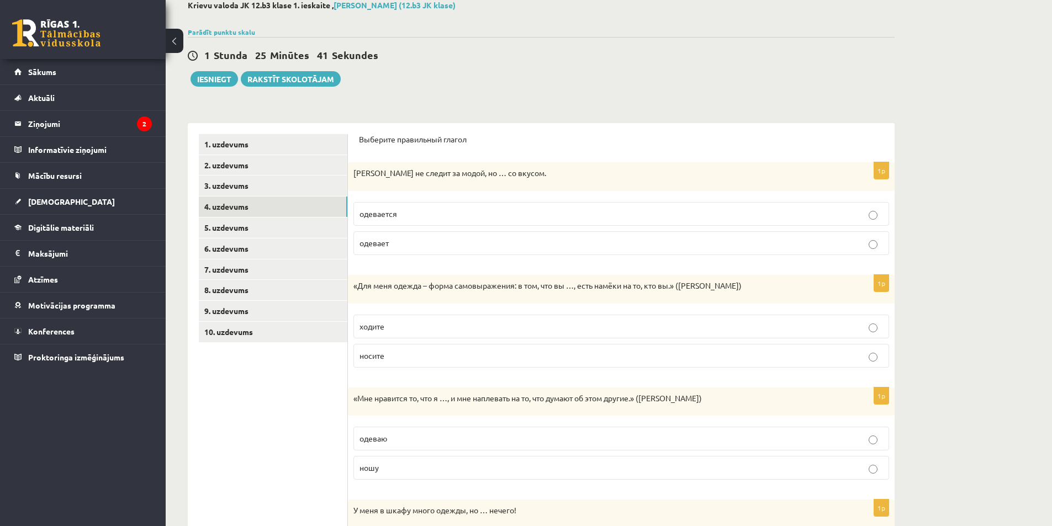
click at [427, 218] on p "одевается" at bounding box center [620, 214] width 523 height 12
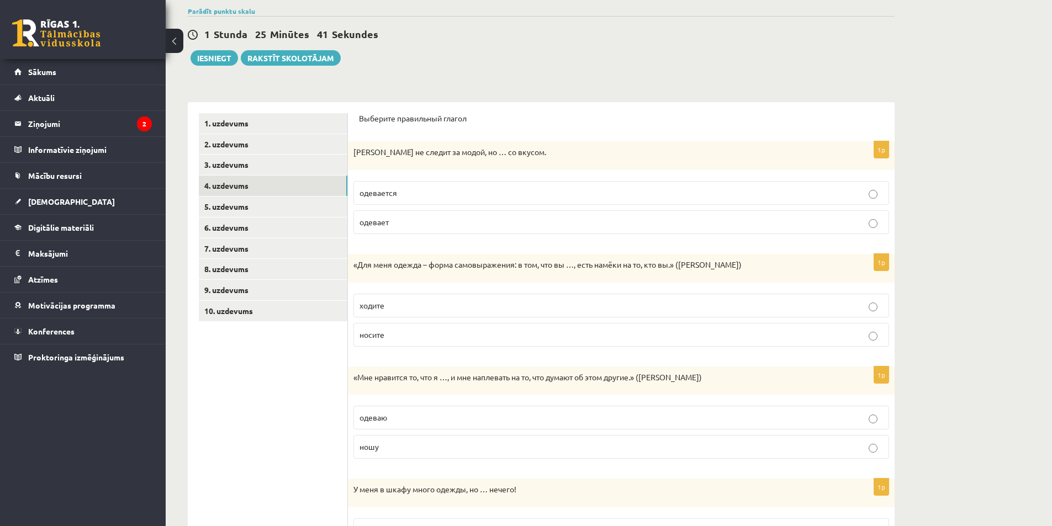
scroll to position [285, 0]
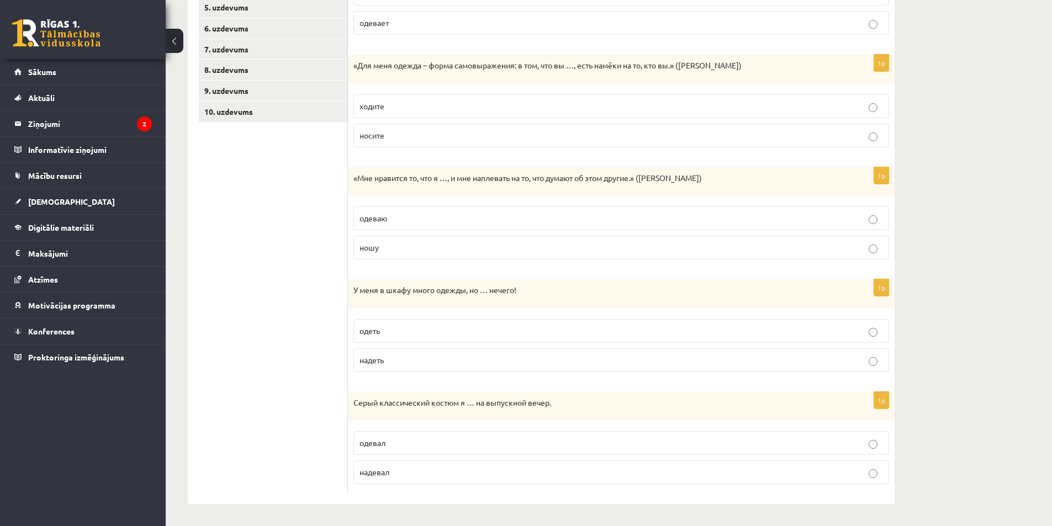
click at [417, 137] on p "носите" at bounding box center [620, 136] width 523 height 12
click at [434, 251] on p "ношу" at bounding box center [620, 248] width 523 height 12
click at [434, 353] on label "надеть" at bounding box center [620, 360] width 535 height 24
click at [412, 475] on p "надевал" at bounding box center [620, 472] width 523 height 12
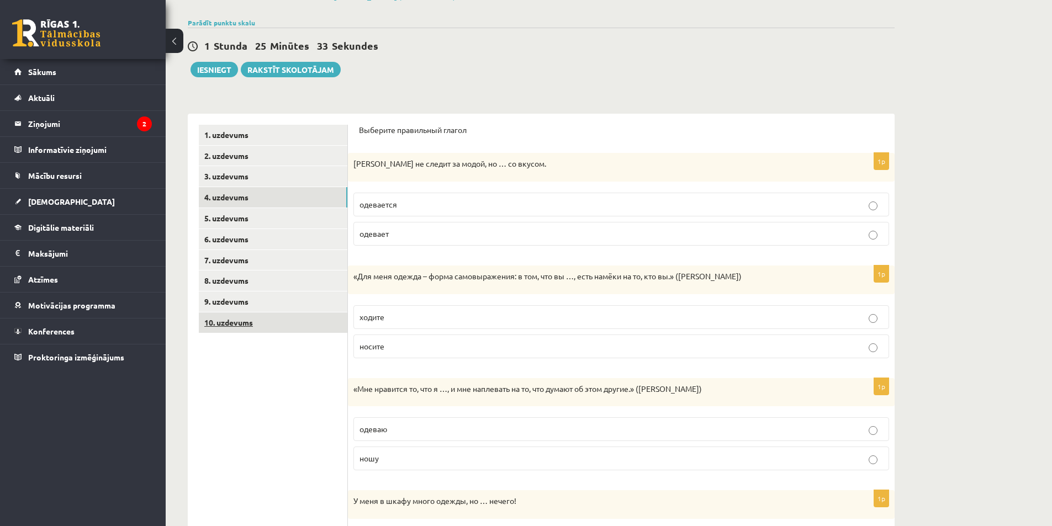
scroll to position [64, 0]
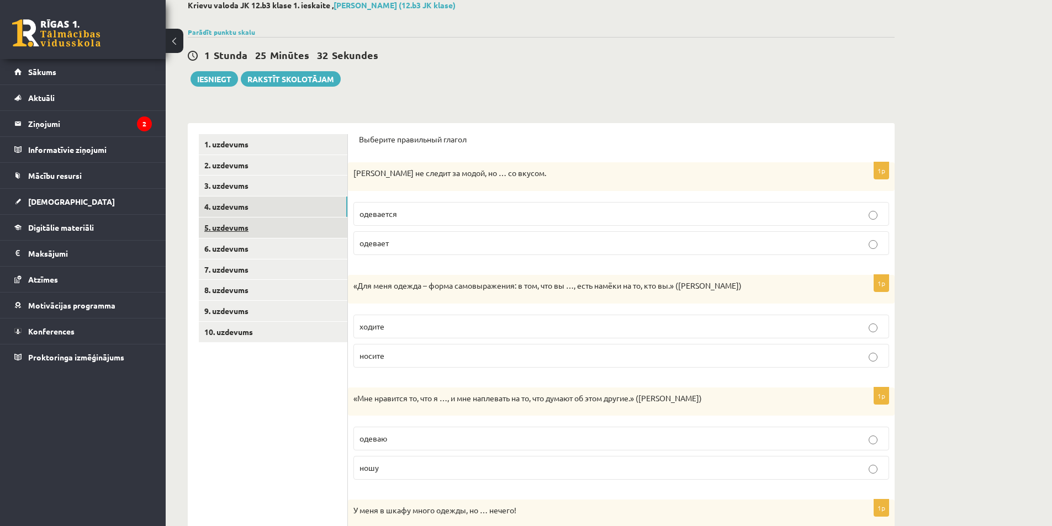
click at [280, 232] on link "5. uzdevums" at bounding box center [273, 228] width 149 height 20
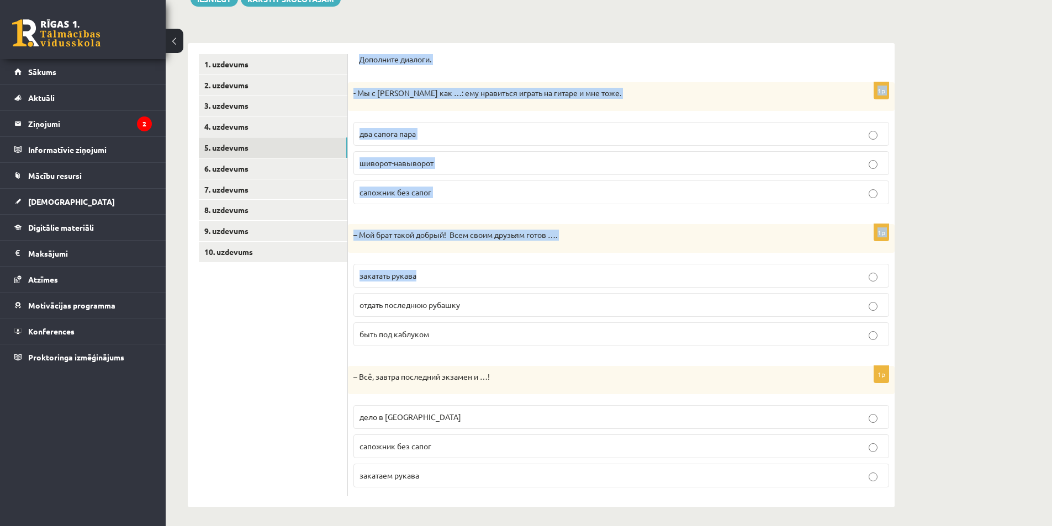
scroll to position [148, 0]
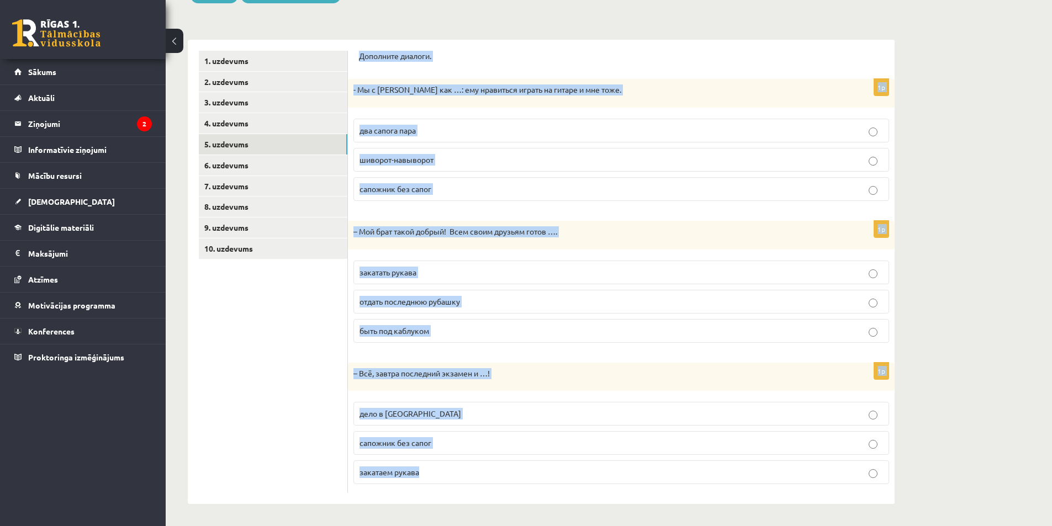
drag, startPoint x: 354, startPoint y: 139, endPoint x: 581, endPoint y: 477, distance: 407.0
click at [581, 477] on div "Дополните диалоги. 1p - Мы с Артуром как …: ему нравиться играть на гитаре и мн…" at bounding box center [621, 272] width 547 height 464
copy form "Дополните диалоги. 1p - Мы с Артуром как …: ему нравиться играть на гитаре и мн…"
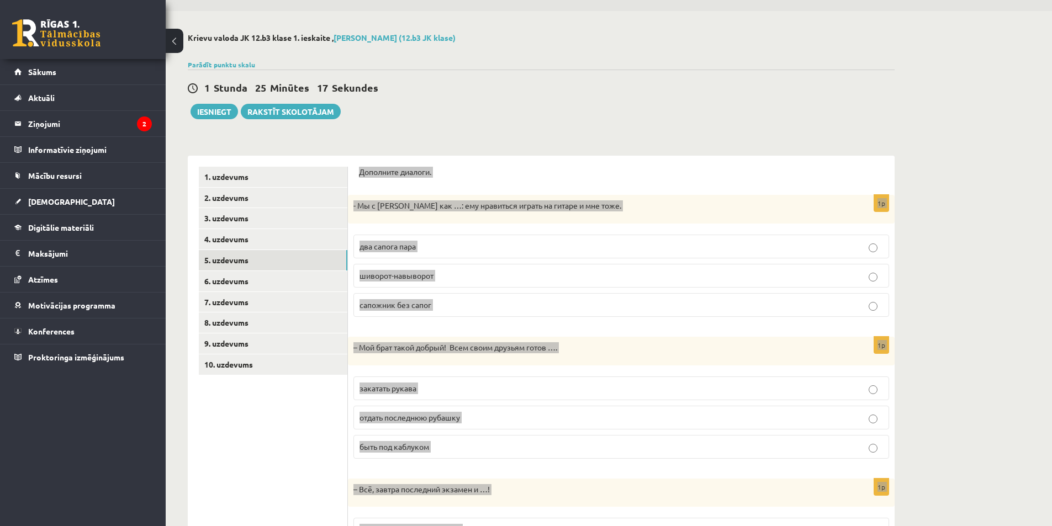
scroll to position [0, 0]
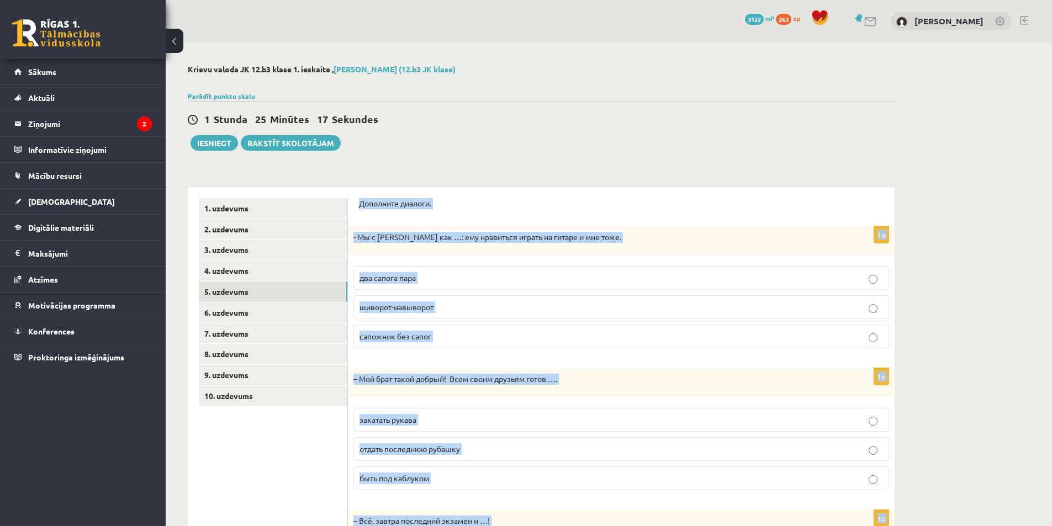
click at [575, 204] on p "Дополните диалоги." at bounding box center [621, 203] width 524 height 11
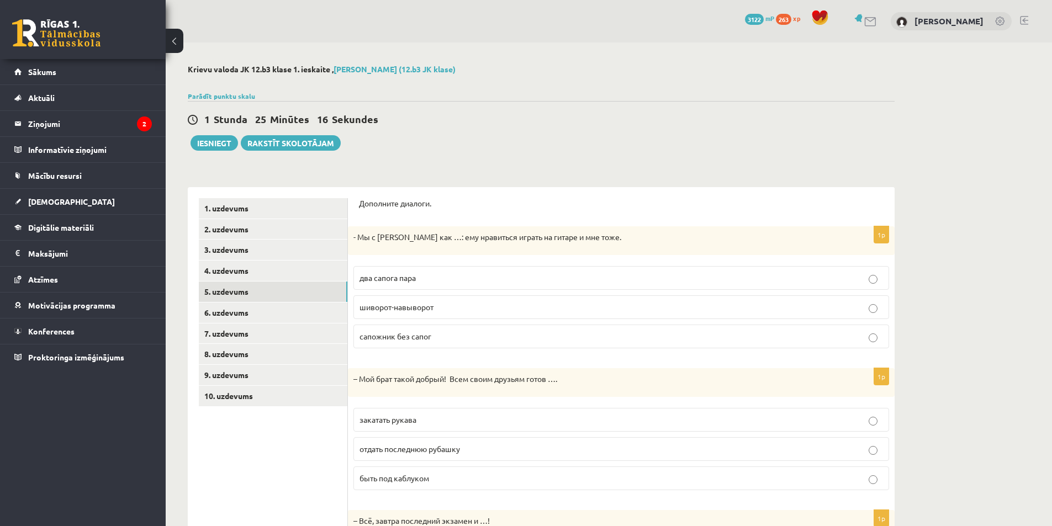
click at [462, 266] on label "два сапога пара" at bounding box center [620, 278] width 535 height 24
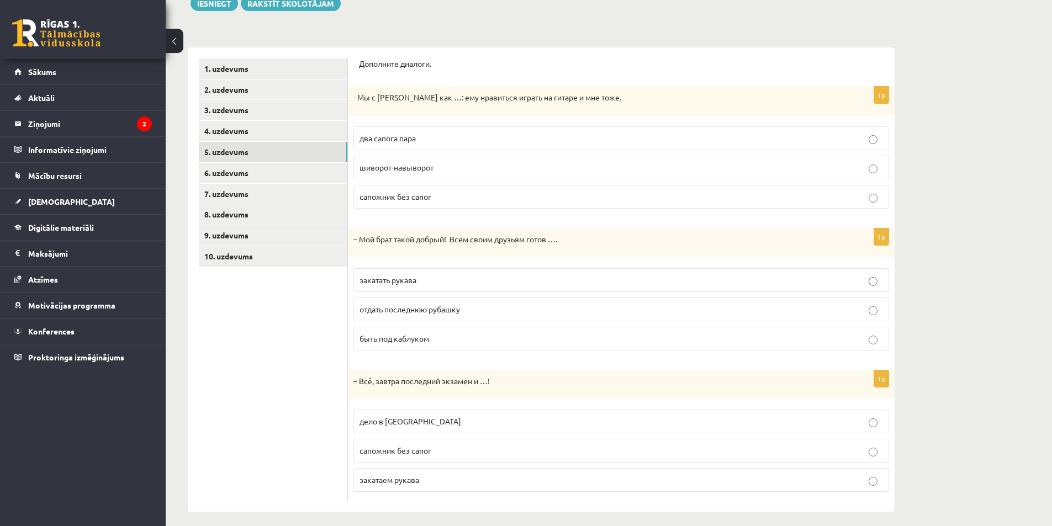
scroll to position [148, 0]
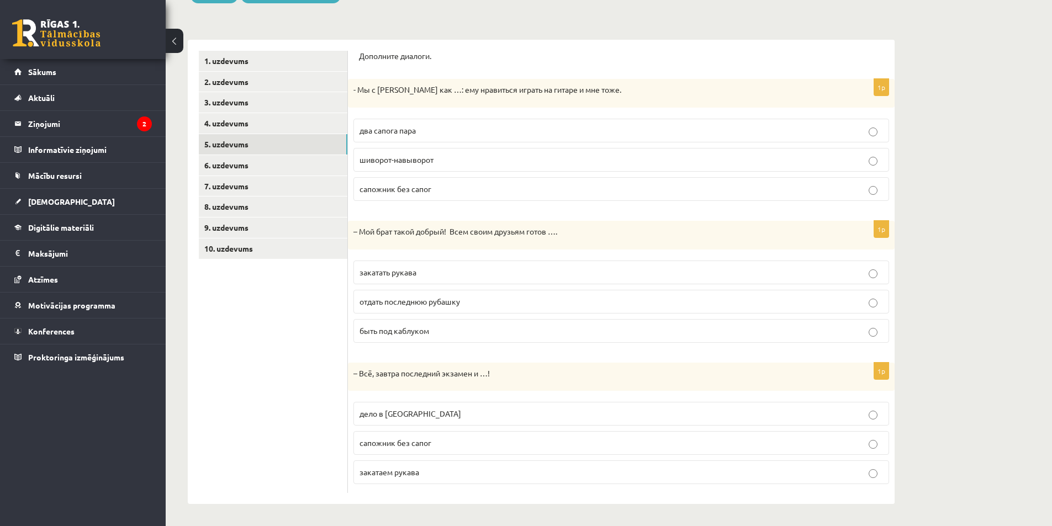
click at [465, 310] on label "отдать последнюю рубашку" at bounding box center [620, 302] width 535 height 24
click at [426, 420] on label "дело в шляпе" at bounding box center [620, 414] width 535 height 24
click at [247, 163] on link "6. uzdevums" at bounding box center [273, 165] width 149 height 20
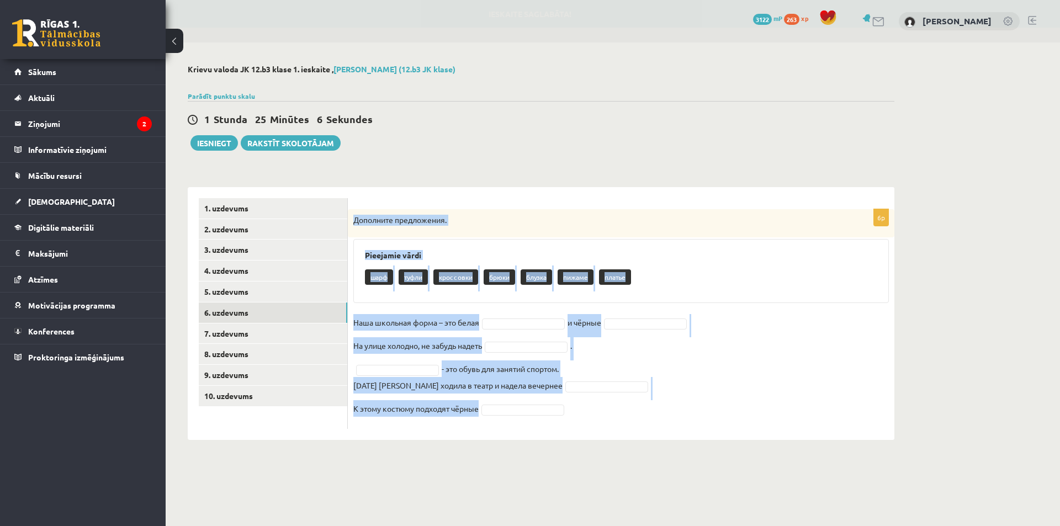
drag, startPoint x: 349, startPoint y: 216, endPoint x: 539, endPoint y: 412, distance: 272.5
click at [539, 412] on div "6p Дополните предложения. Pieejamie vārdi шарф туфли кроссовки брюки блузка пиж…" at bounding box center [621, 319] width 547 height 220
copy div "Дополните предложения. Pieejamie vārdi шарф туфли кроссовки брюки блузка пижаме…"
click at [662, 220] on p "Дополните предложения." at bounding box center [593, 220] width 480 height 11
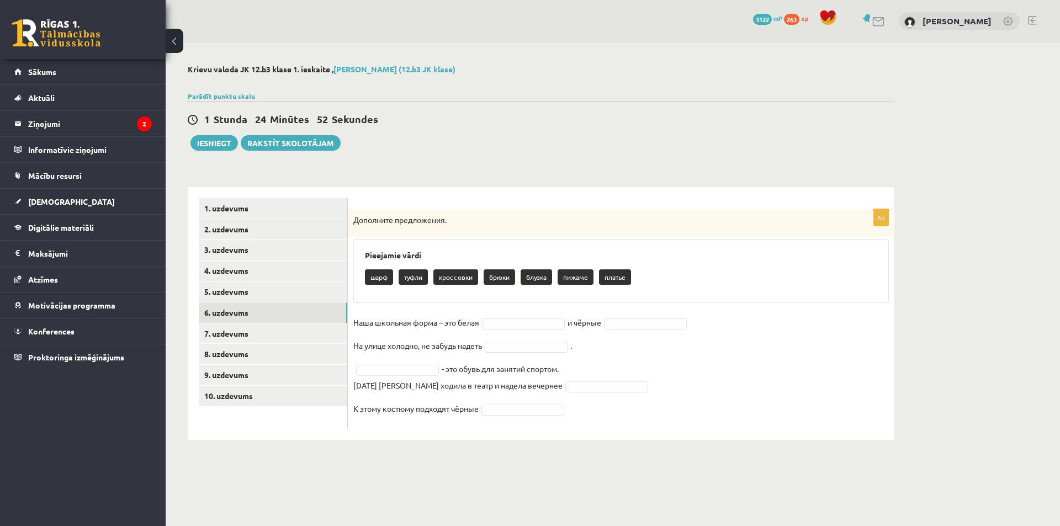
click at [567, 408] on span at bounding box center [523, 409] width 88 height 10
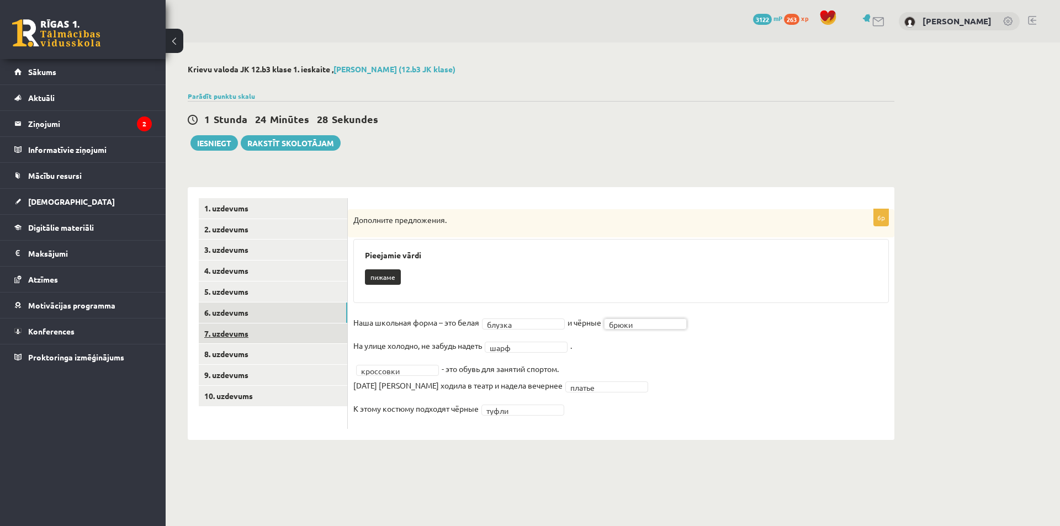
click at [271, 331] on link "7. uzdevums" at bounding box center [273, 334] width 149 height 20
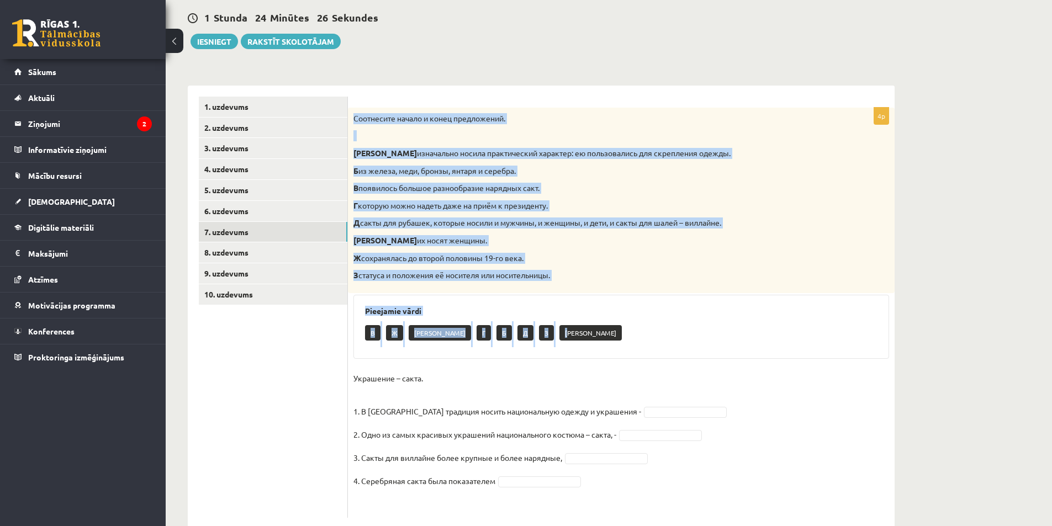
scroll to position [127, 0]
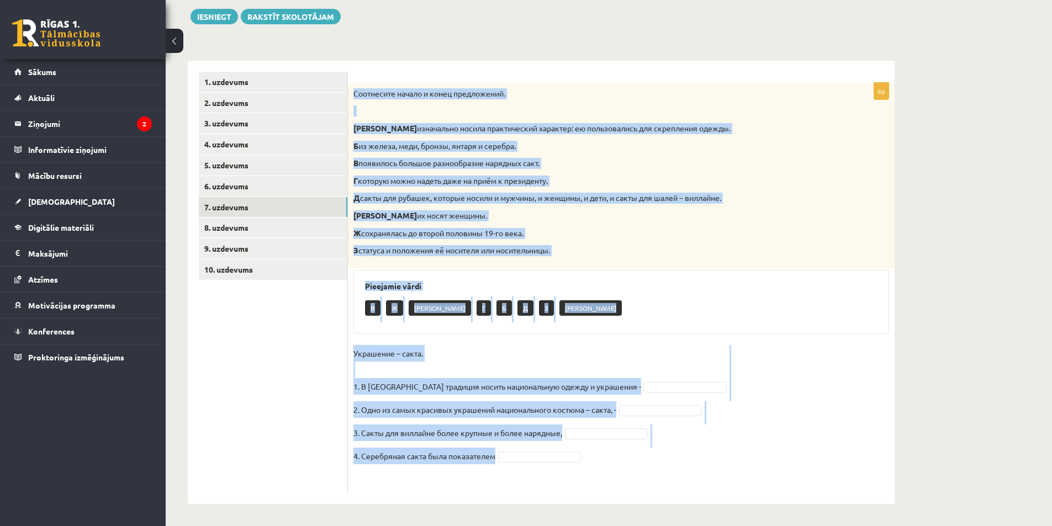
drag, startPoint x: 409, startPoint y: 244, endPoint x: 591, endPoint y: 465, distance: 286.6
click at [591, 465] on div "4p Соотнесите начало и конец предложений. А изначально носила практический хара…" at bounding box center [621, 288] width 547 height 410
copy div "Соотнесите начало и конец предложений. А изначально носила практический характе…"
click at [850, 294] on div "Pieejamie vārdi В Ж Е Г Б Д З А" at bounding box center [620, 302] width 535 height 64
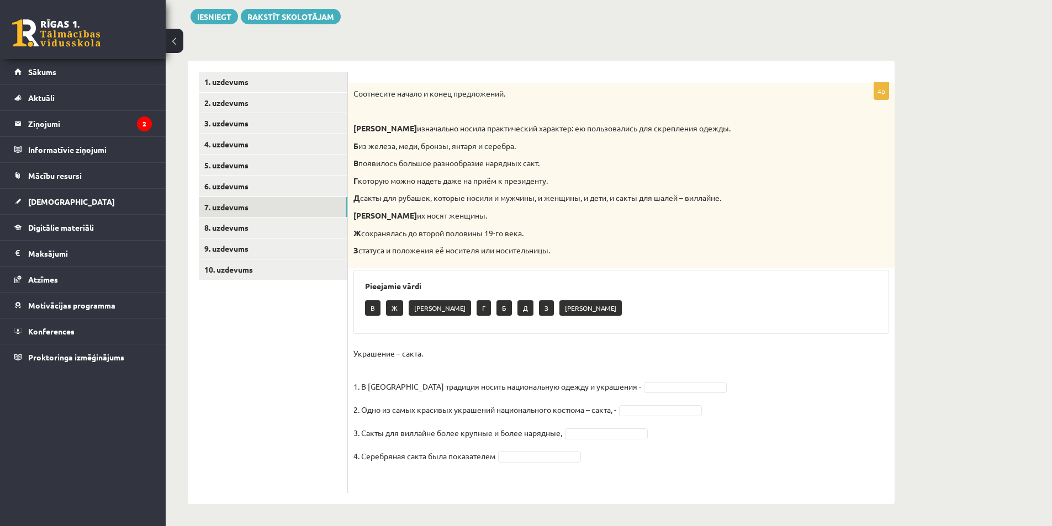
click at [465, 347] on p "Украшение – сакта. 1. В Латвии традиция носить национальную одежду и украшения -" at bounding box center [497, 370] width 288 height 50
drag, startPoint x: 437, startPoint y: 352, endPoint x: 352, endPoint y: 351, distance: 84.5
click at [357, 352] on p "Украшение – сакта. 1. В Латвии традиция носить национальную одежду и украшения -" at bounding box center [497, 370] width 288 height 50
drag, startPoint x: 342, startPoint y: 349, endPoint x: 651, endPoint y: 381, distance: 310.8
click at [651, 381] on div "**********" at bounding box center [541, 282] width 707 height 443
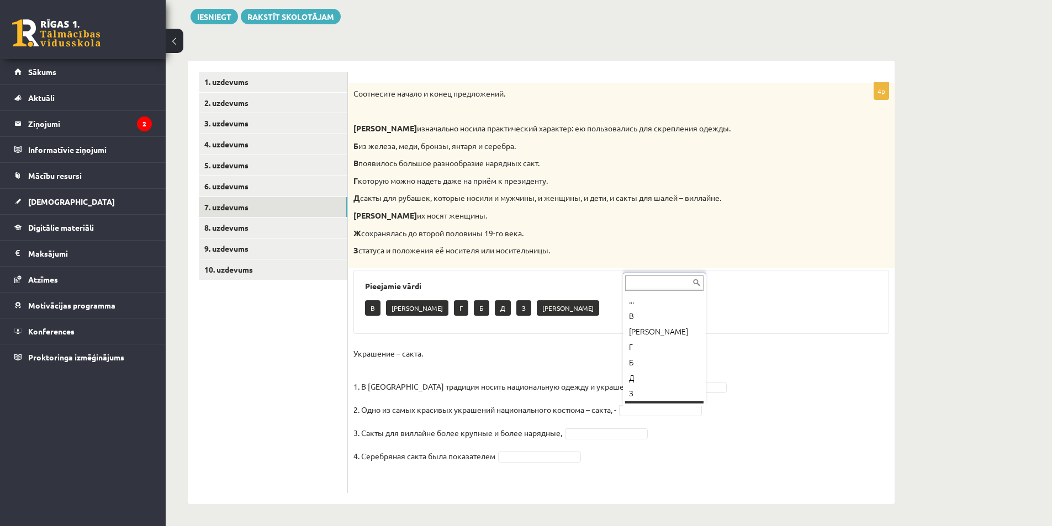
scroll to position [13, 0]
drag, startPoint x: 656, startPoint y: 392, endPoint x: 650, endPoint y: 391, distance: 6.1
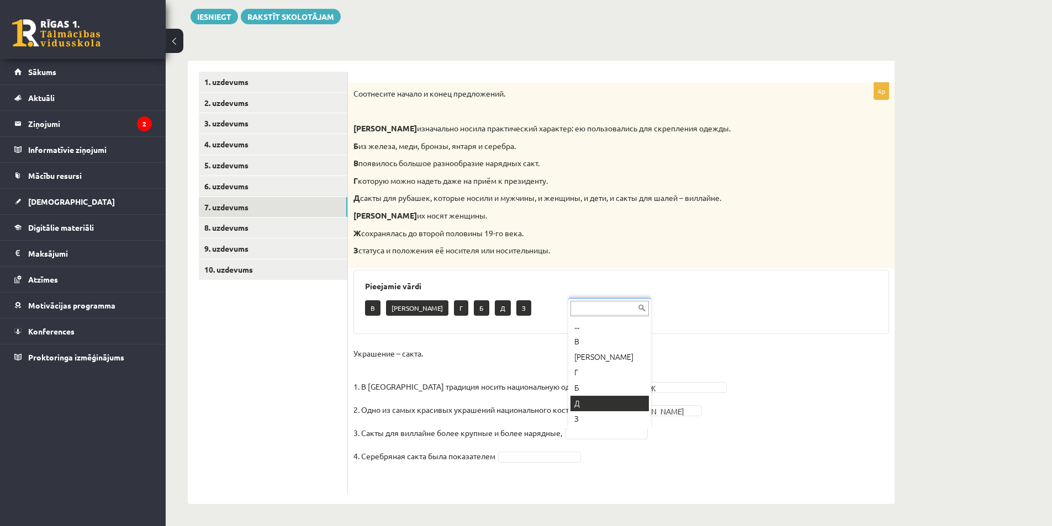
drag, startPoint x: 599, startPoint y: 402, endPoint x: 598, endPoint y: 413, distance: 11.1
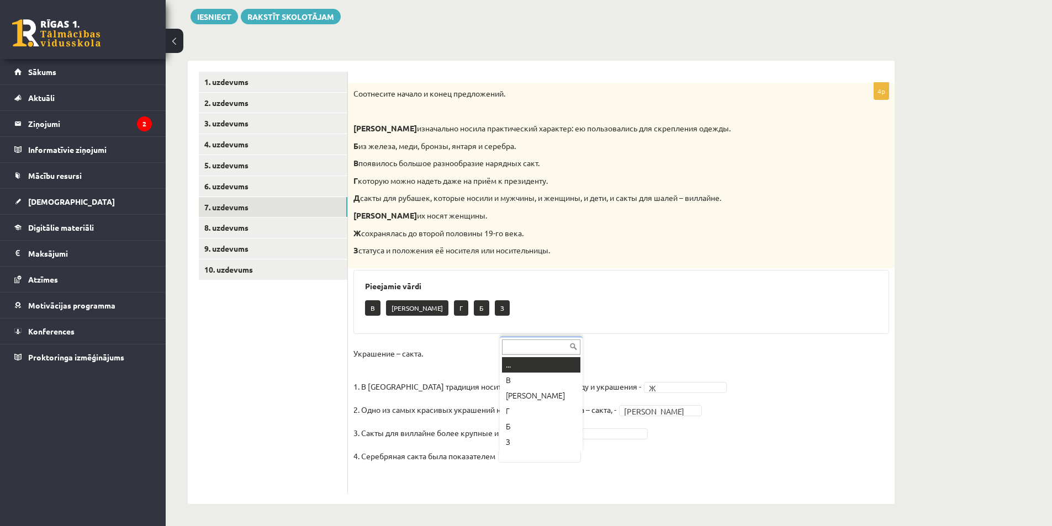
drag, startPoint x: 565, startPoint y: 450, endPoint x: 561, endPoint y: 455, distance: 5.9
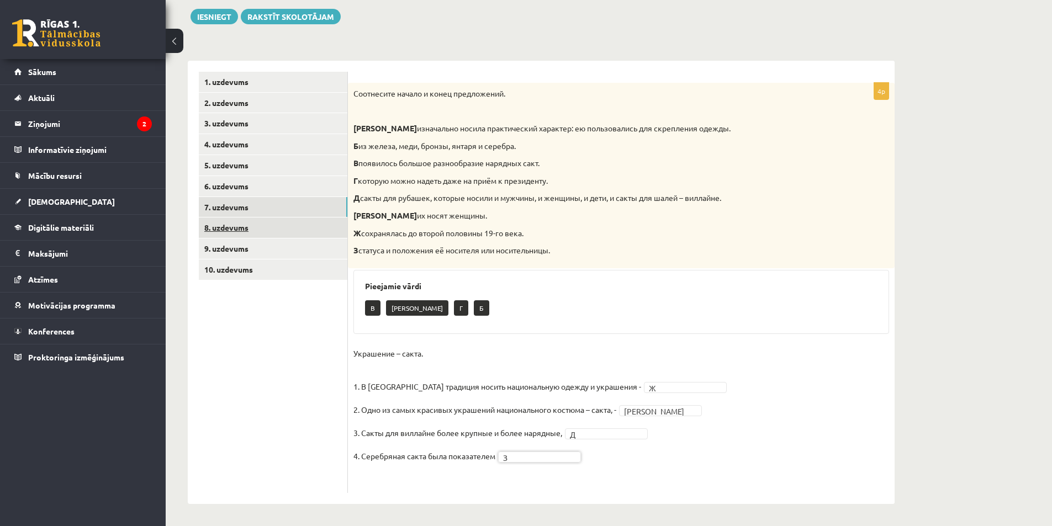
click at [284, 230] on link "8. uzdevums" at bounding box center [273, 228] width 149 height 20
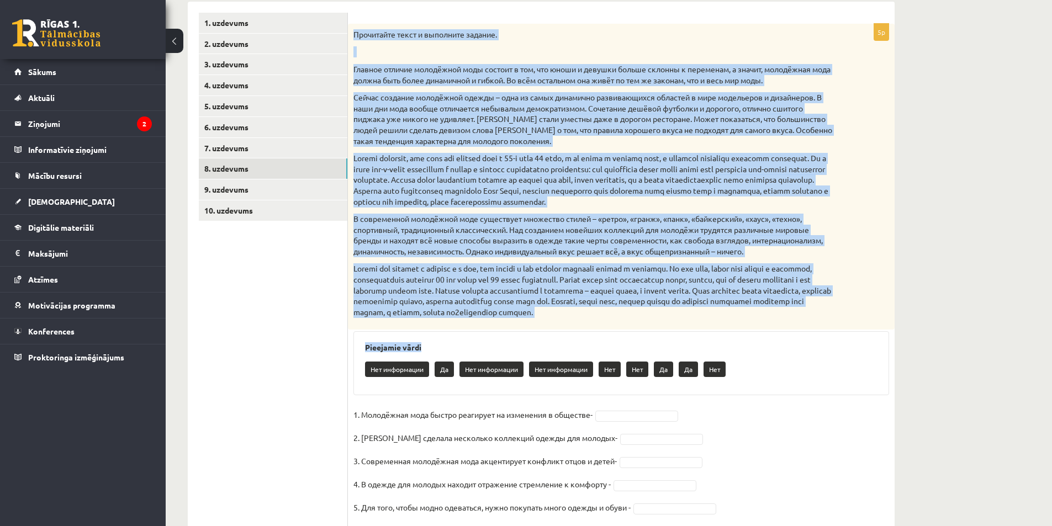
scroll to position [221, 0]
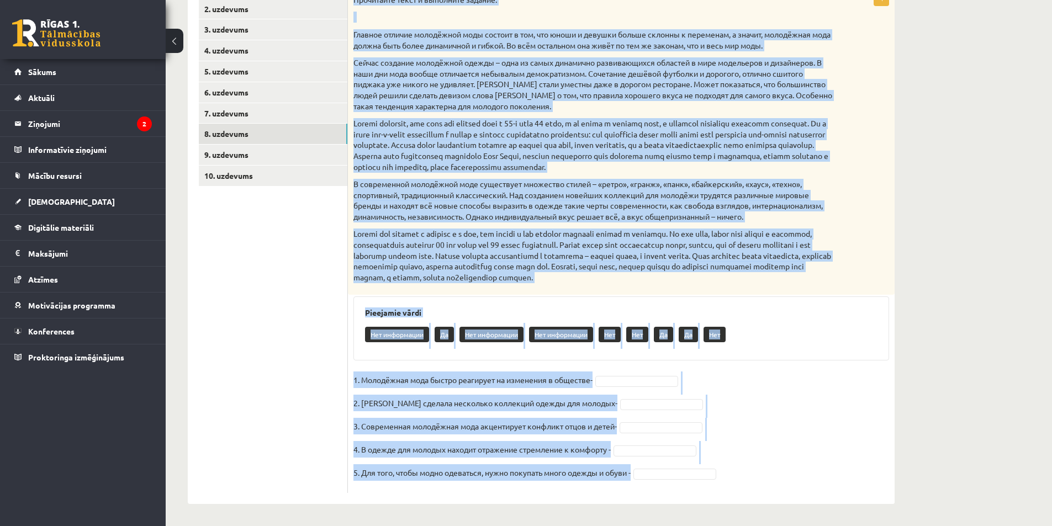
drag, startPoint x: 353, startPoint y: 54, endPoint x: 778, endPoint y: 475, distance: 598.8
click at [709, 478] on div "5p Прочитайте текст и выполните задание. Главное отличие молодёжной моды состои…" at bounding box center [621, 241] width 547 height 504
copy div "Прочитайте текст и выполните задание. Главное отличие молодёжной моды состоит в…"
click at [713, 296] on div "Pieejamie vārdi Нет информации Да Нет информации Нет информации Нет Нет Да Да Н…" at bounding box center [620, 328] width 535 height 64
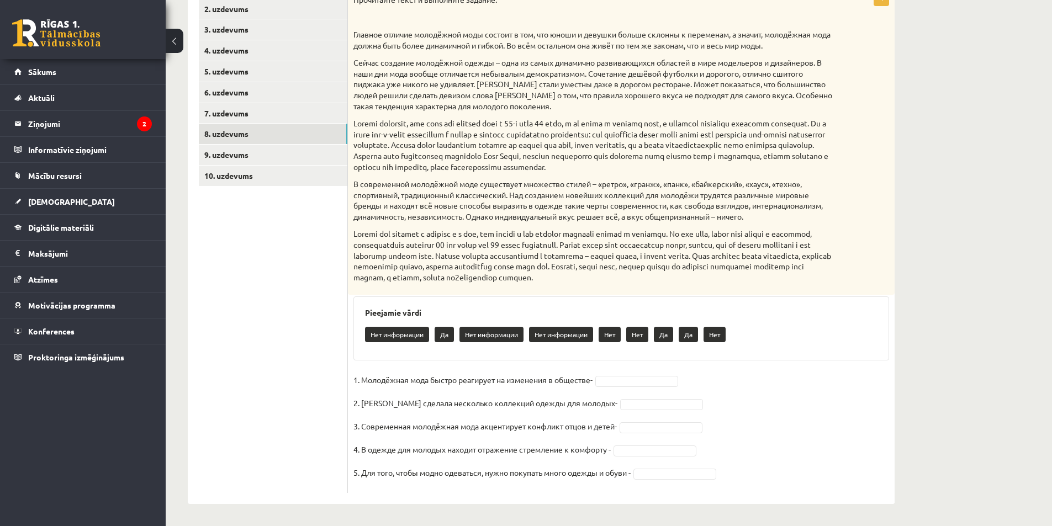
click at [636, 391] on fieldset "1. Молодёжная мода быстро реагирует на изменения в обществе- 2. Коко Шанель сде…" at bounding box center [620, 430] width 535 height 116
click at [637, 396] on fieldset "1. Молодёжная мода быстро реагирует на изменения в обществе- 2. Коко Шанель сде…" at bounding box center [620, 430] width 535 height 116
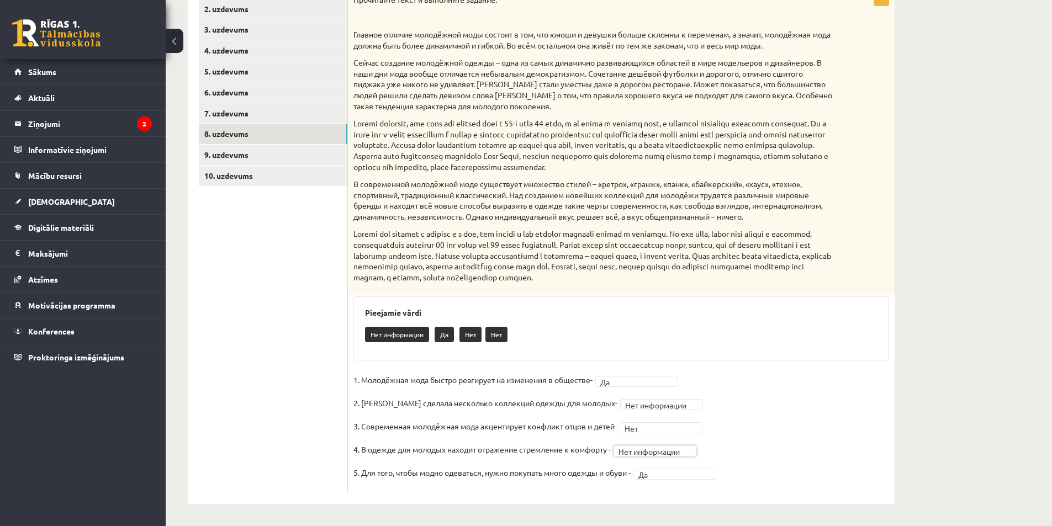
scroll to position [0, 0]
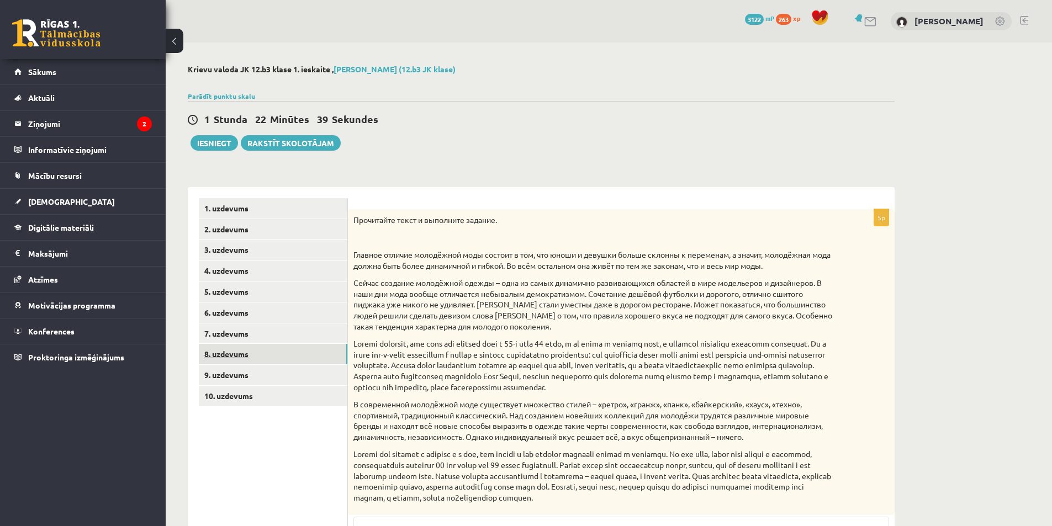
click at [289, 364] on link "8. uzdevums" at bounding box center [273, 354] width 149 height 20
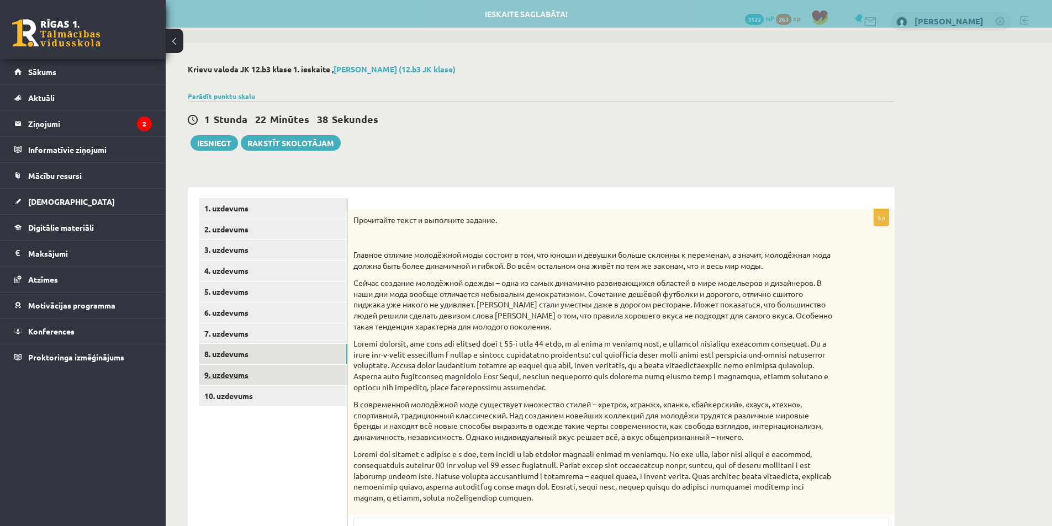
click at [273, 372] on link "9. uzdevums" at bounding box center [273, 375] width 149 height 20
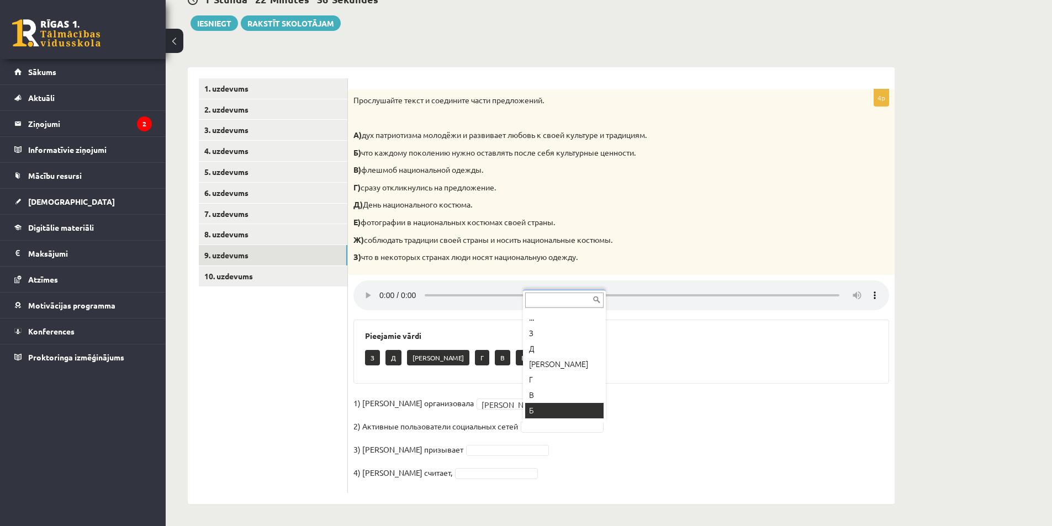
scroll to position [13, 0]
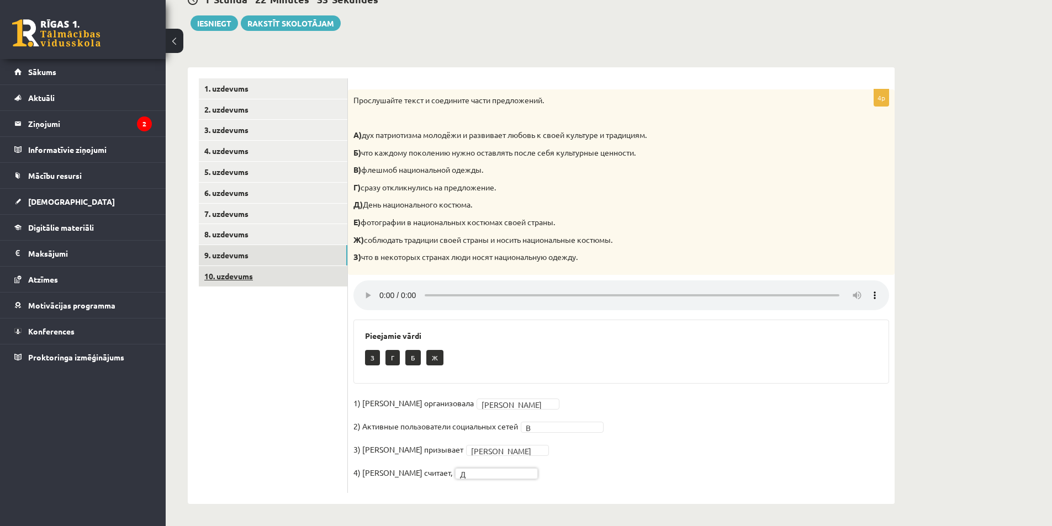
click at [255, 273] on link "10. uzdevums" at bounding box center [273, 276] width 149 height 20
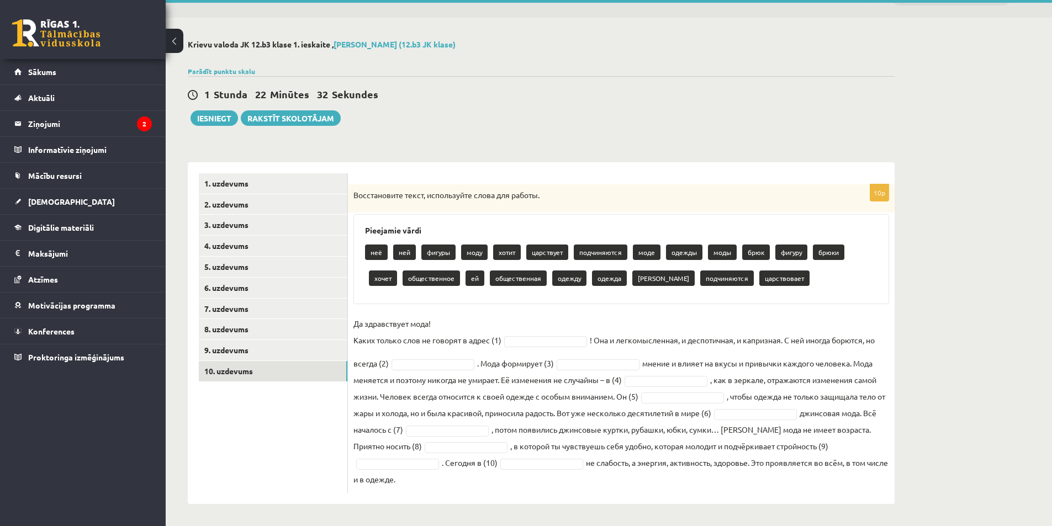
scroll to position [25, 0]
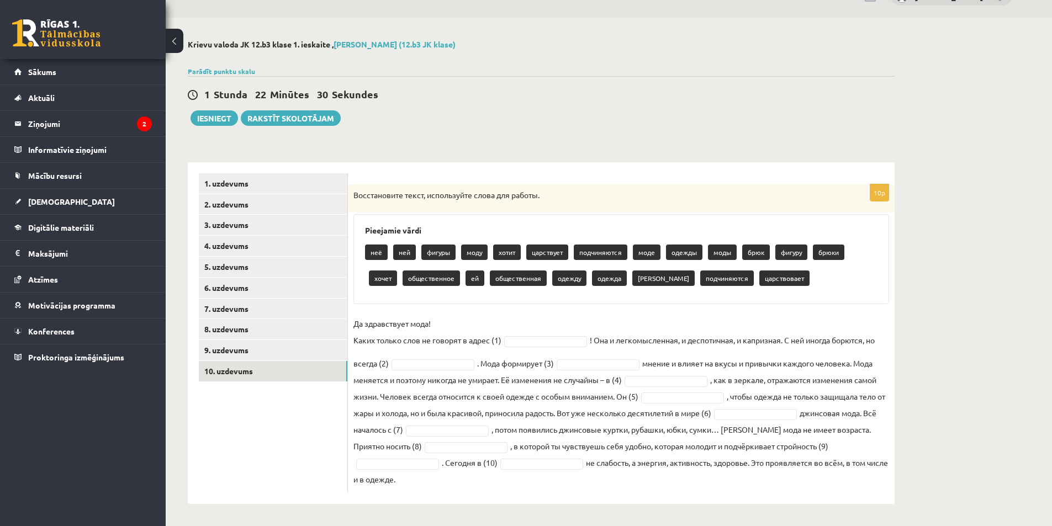
drag, startPoint x: 359, startPoint y: 195, endPoint x: 738, endPoint y: 474, distance: 469.8
click at [738, 474] on div "10p Восстановите текст, используйте слова для работы. Pieejamie vārdi неё ней ф…" at bounding box center [621, 338] width 547 height 309
copy div "Восстановите текст, используйте слова для работы. Pieejamie vārdi неё ней фигур…"
click at [762, 63] on div "**********" at bounding box center [541, 272] width 751 height 508
click at [535, 347] on fieldset "Да здравствует мода! Каких только слов не говорят в адрес (1) ! Она и легкомысл…" at bounding box center [620, 401] width 535 height 172
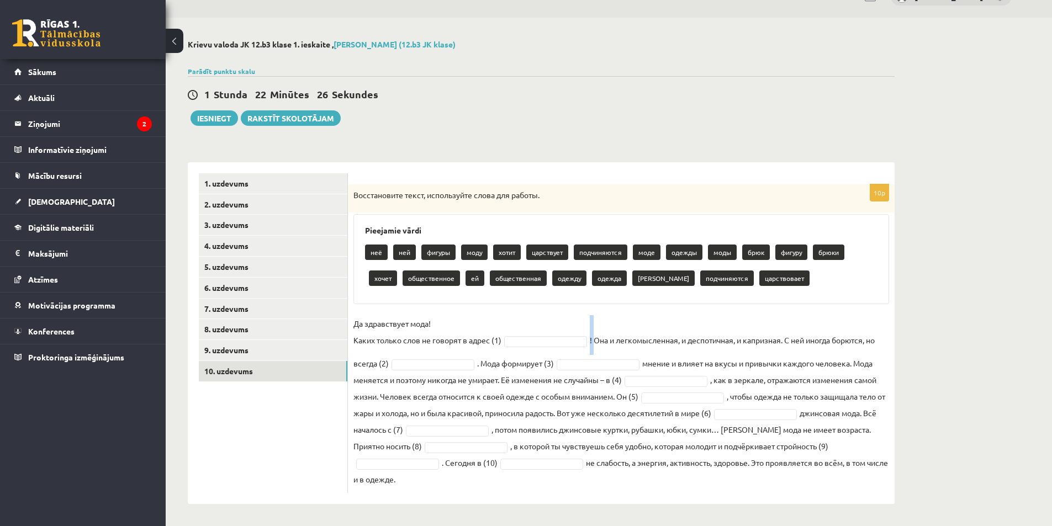
drag, startPoint x: 535, startPoint y: 347, endPoint x: 536, endPoint y: 341, distance: 6.2
click at [535, 346] on fieldset "Да здравствует мода! Каких только слов не говорят в адрес (1) ! Она и легкомысл…" at bounding box center [620, 401] width 535 height 172
type input "*"
click at [543, 352] on input "text" at bounding box center [546, 356] width 78 height 15
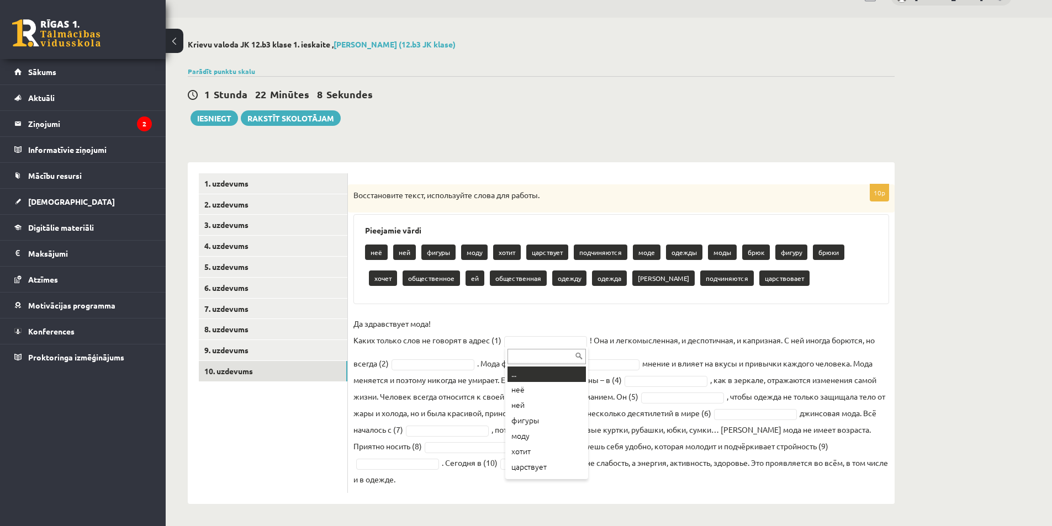
paste input "****"
type input "****"
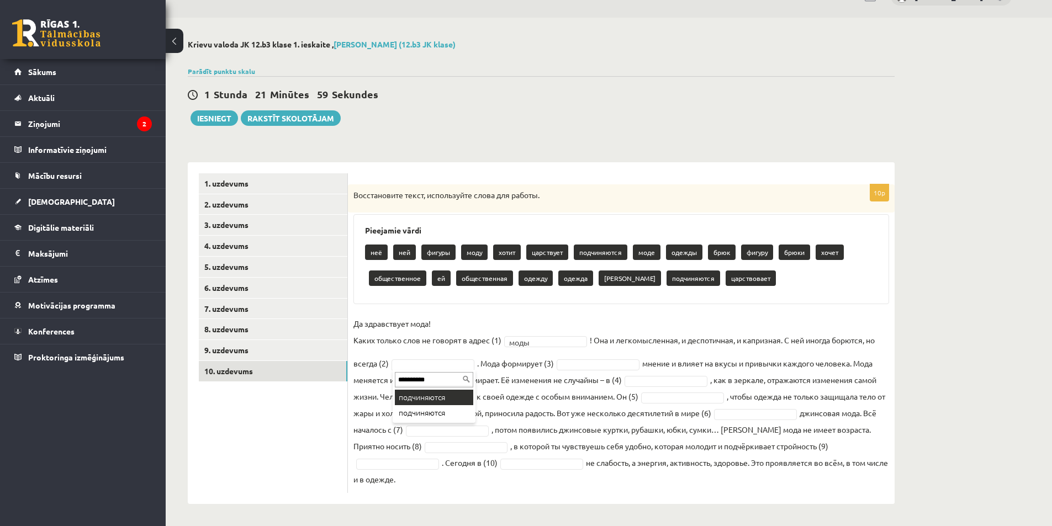
type input "**********"
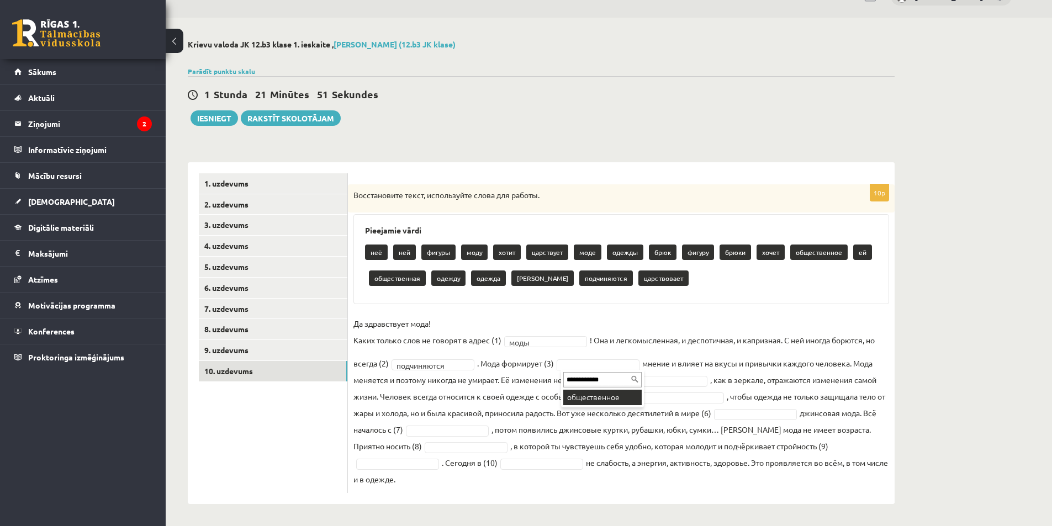
type input "**********"
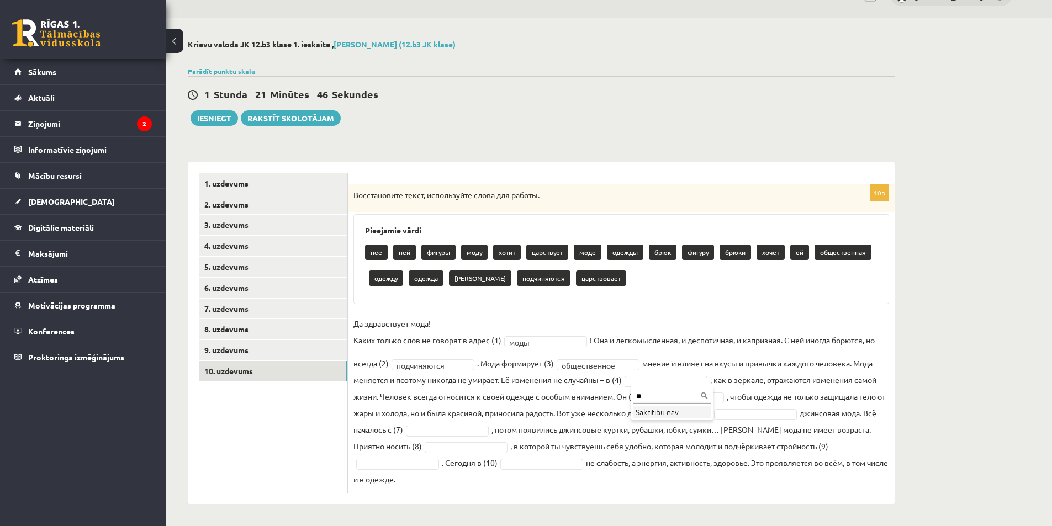
type input "*"
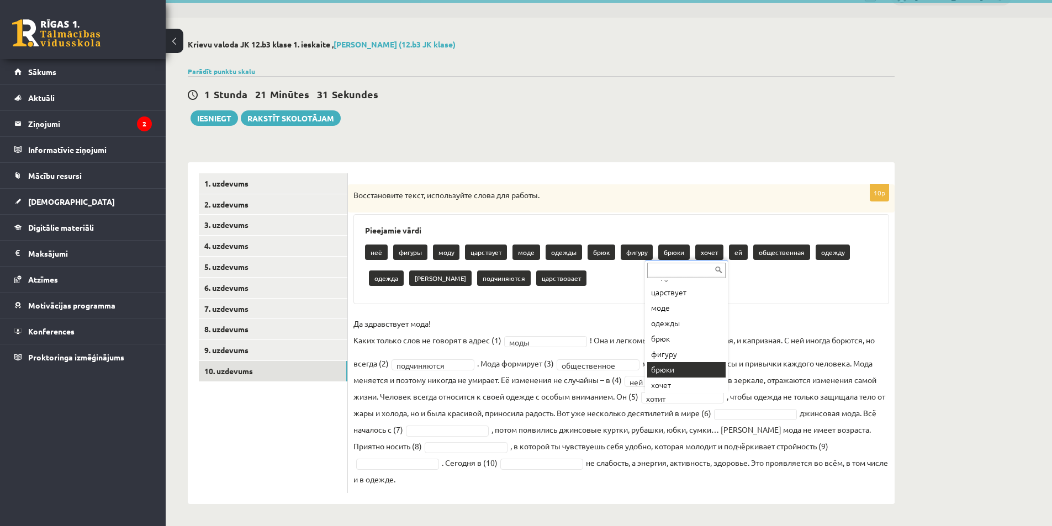
scroll to position [60, 0]
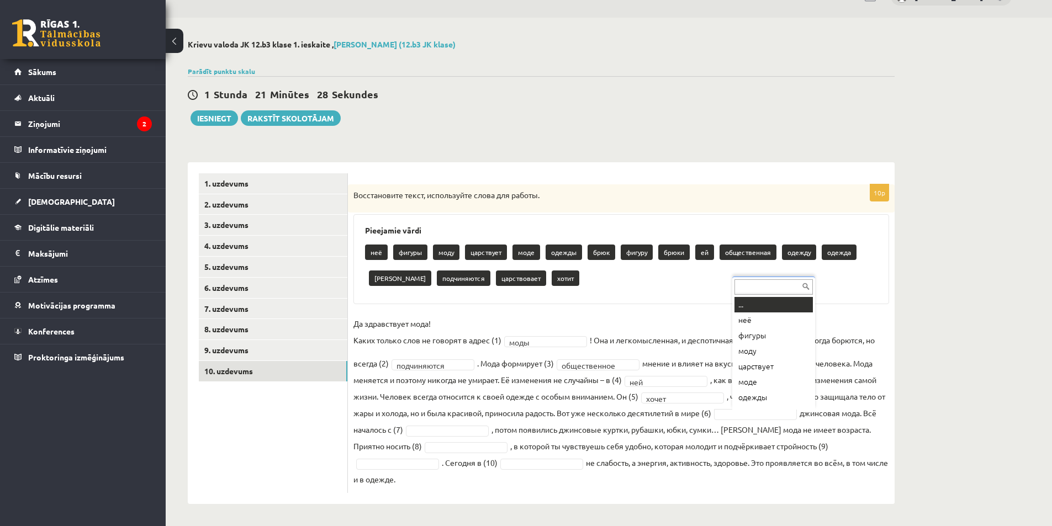
drag, startPoint x: 786, startPoint y: 410, endPoint x: 881, endPoint y: 406, distance: 94.5
click at [788, 286] on input "text" at bounding box center [773, 286] width 78 height 15
paste input "****"
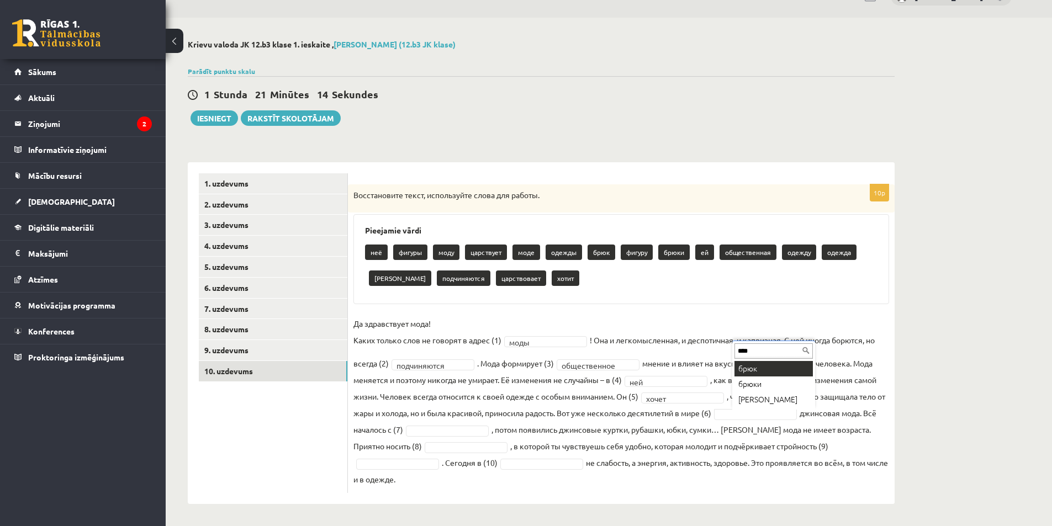
type input "****"
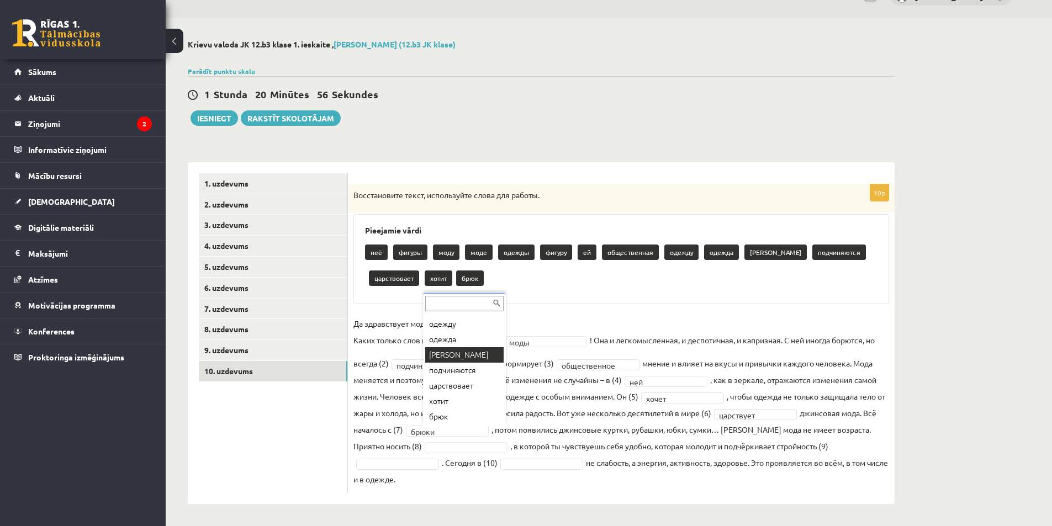
scroll to position [137, 0]
click at [479, 303] on input "text" at bounding box center [464, 303] width 78 height 15
paste input "****"
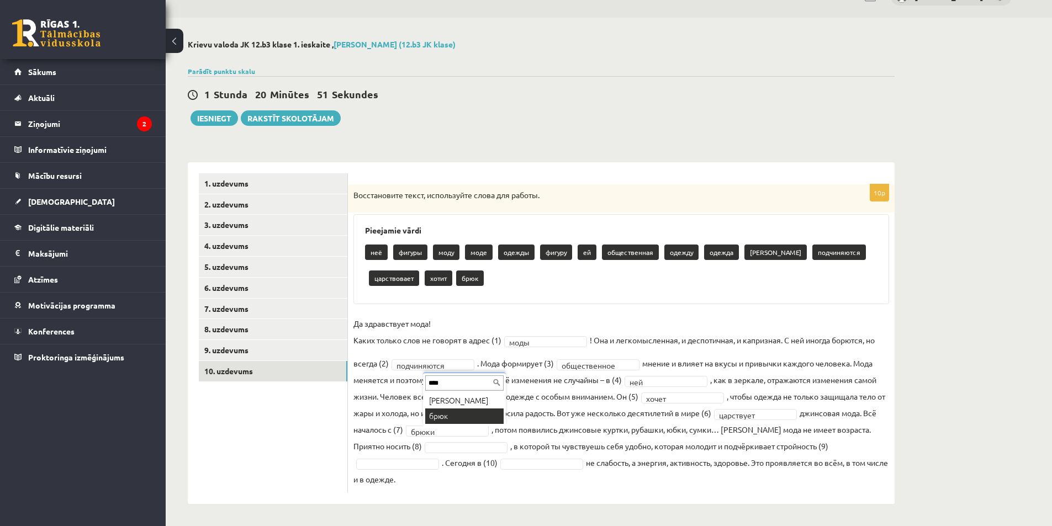
type input "****"
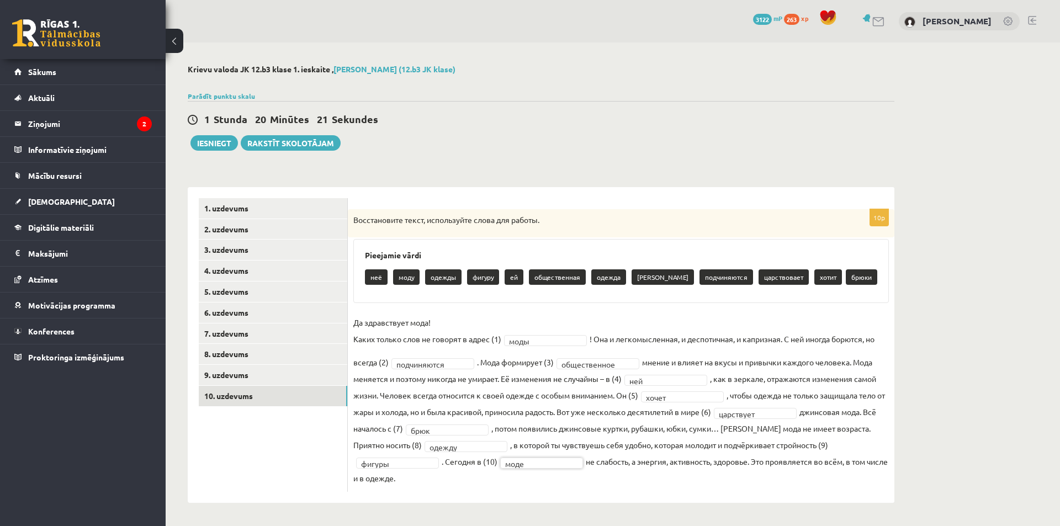
click at [224, 155] on div "**********" at bounding box center [541, 284] width 751 height 482
click at [224, 153] on div "**********" at bounding box center [541, 284] width 751 height 482
click at [221, 148] on button "Iesniegt" at bounding box center [213, 142] width 47 height 15
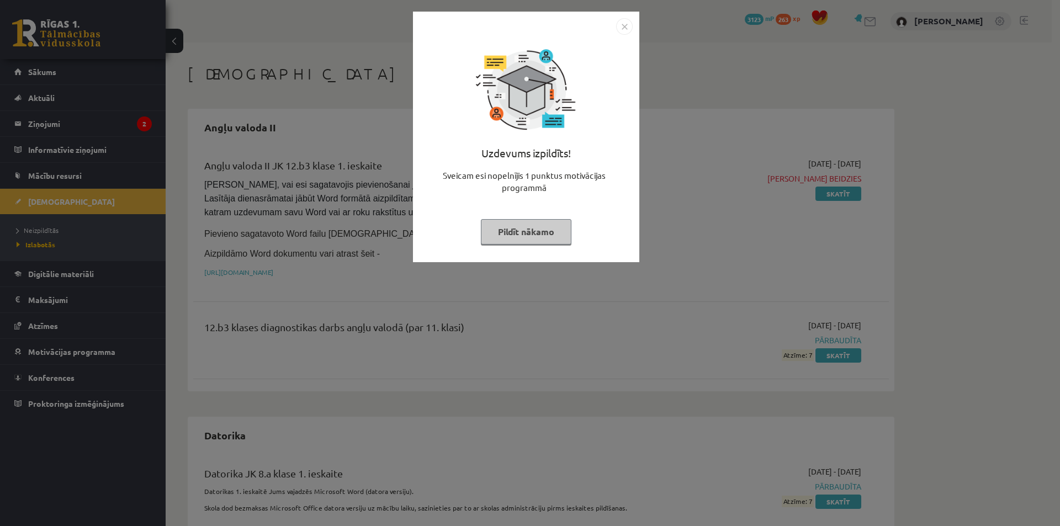
click at [91, 53] on div "Uzdevums izpildīts! Sveicam esi nopelnījis 1 punktus motivācijas programmā Pild…" at bounding box center [530, 263] width 1060 height 526
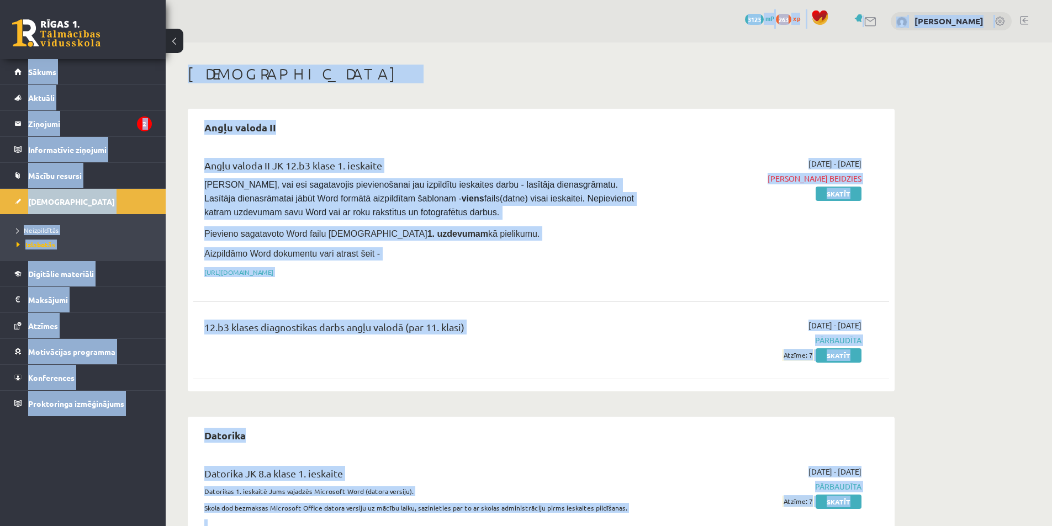
click at [79, 39] on link at bounding box center [56, 33] width 88 height 28
click at [82, 35] on link at bounding box center [56, 33] width 88 height 28
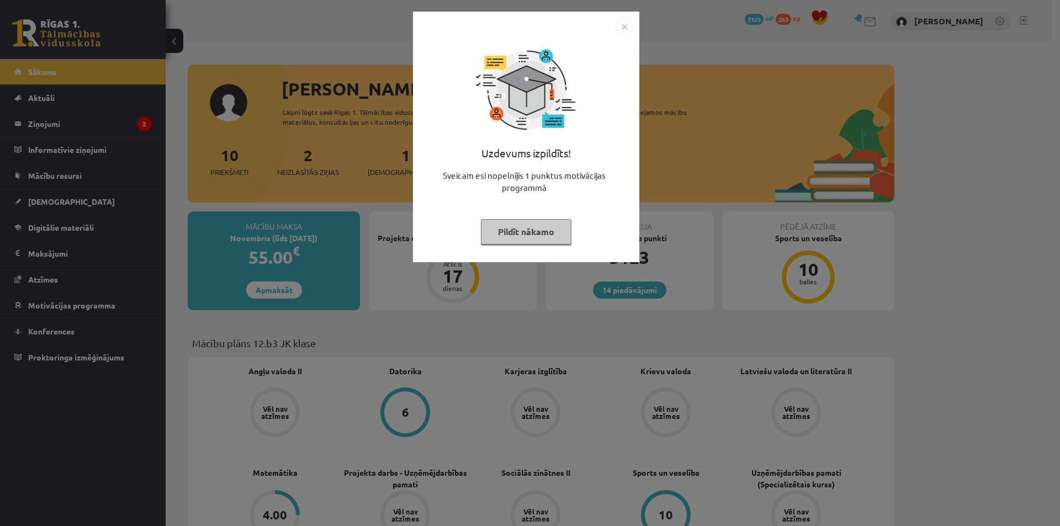
drag, startPoint x: 508, startPoint y: 247, endPoint x: 508, endPoint y: 238, distance: 8.3
click at [508, 241] on div "Uzdevums izpildīts! Sveicam esi nopelnījis 1 punktus motivācijas programmā Pild…" at bounding box center [526, 145] width 213 height 221
click at [507, 229] on button "Pildīt nākamo" at bounding box center [526, 231] width 91 height 25
